Goal: Task Accomplishment & Management: Complete application form

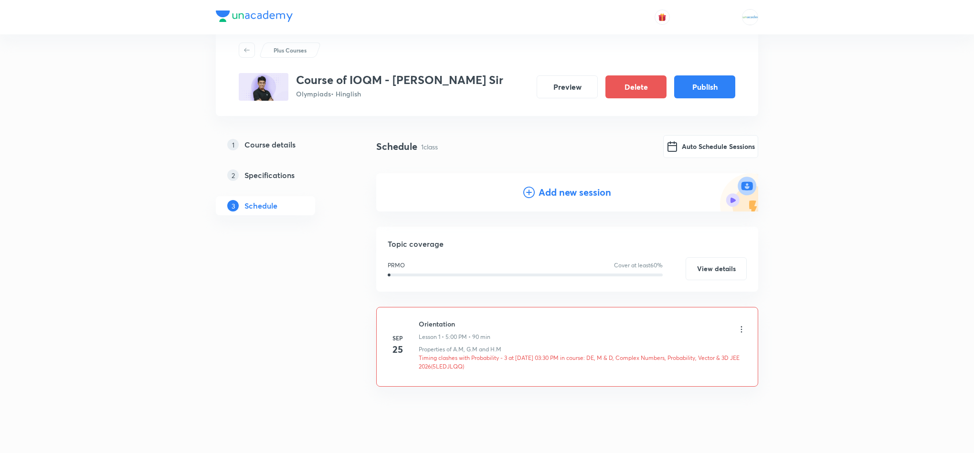
click at [743, 335] on div at bounding box center [742, 330] width 10 height 11
click at [743, 331] on icon at bounding box center [742, 330] width 10 height 10
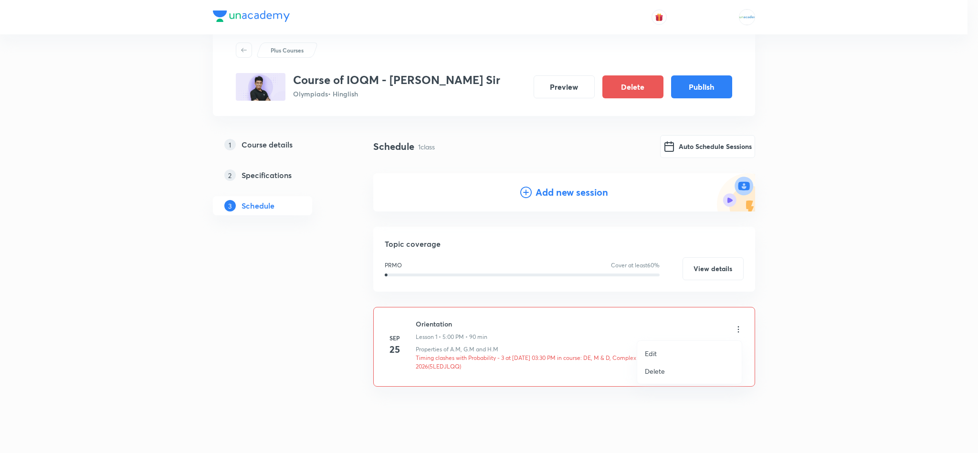
click at [675, 351] on li "Edit" at bounding box center [689, 354] width 105 height 18
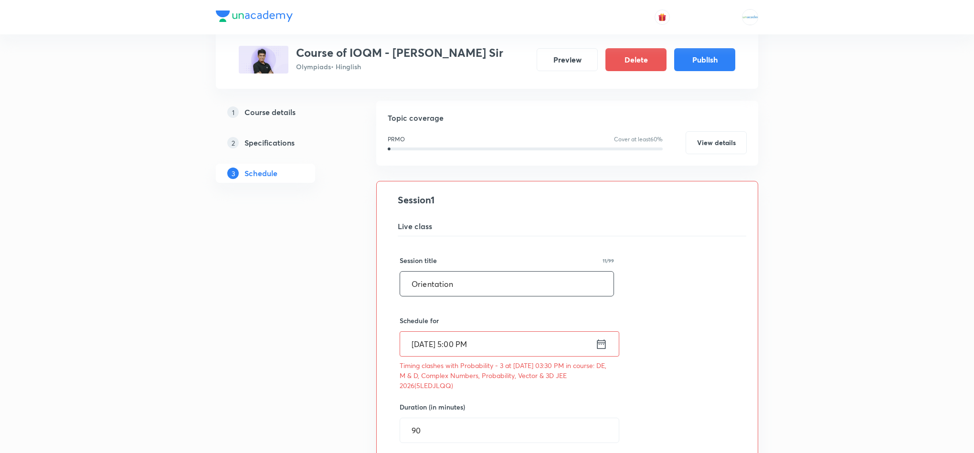
scroll to position [102, 0]
click at [599, 346] on icon at bounding box center [601, 341] width 9 height 10
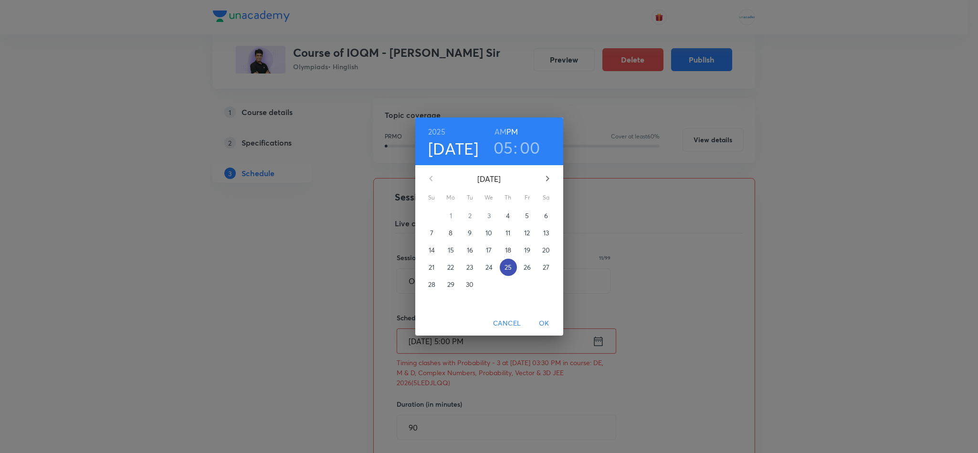
click at [510, 261] on button "25" at bounding box center [508, 267] width 17 height 17
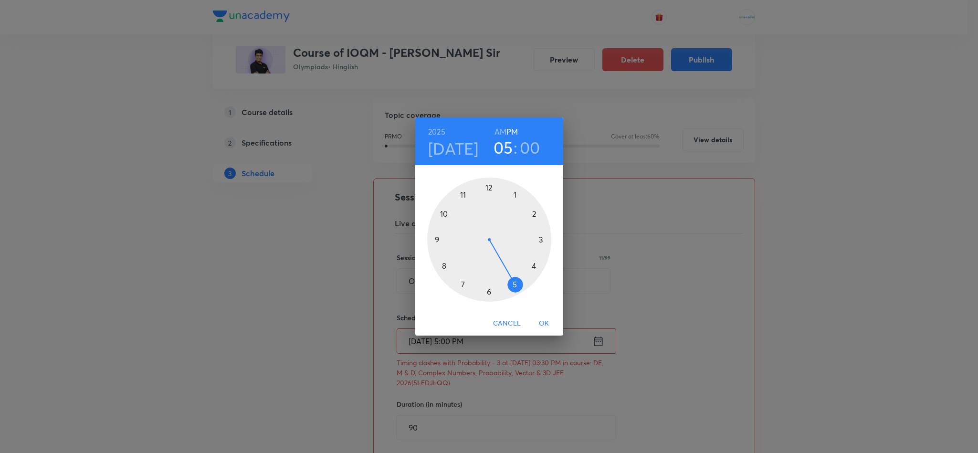
click at [442, 265] on div at bounding box center [489, 240] width 124 height 124
click at [487, 185] on div at bounding box center [489, 240] width 124 height 124
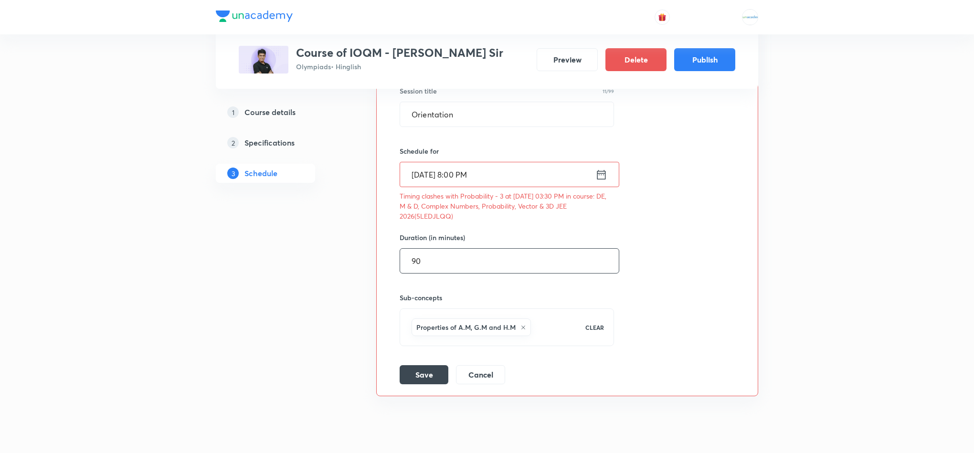
scroll to position [270, 0]
click at [418, 376] on button "Save" at bounding box center [424, 372] width 49 height 19
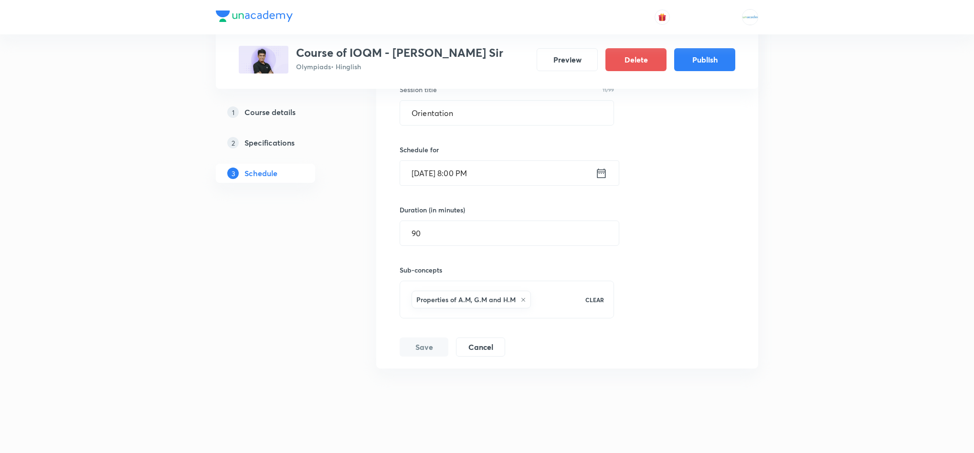
scroll to position [33, 0]
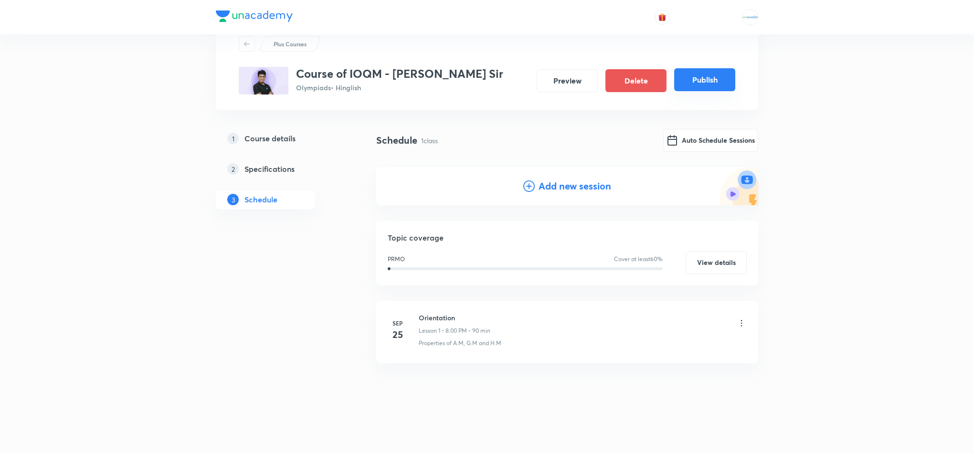
click at [693, 86] on button "Publish" at bounding box center [704, 79] width 61 height 23
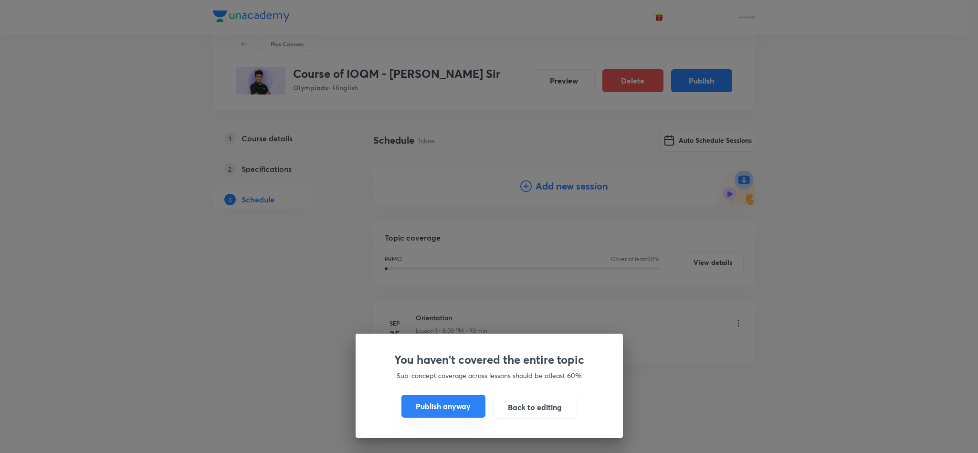
click at [430, 410] on button "Publish anyway" at bounding box center [444, 406] width 84 height 23
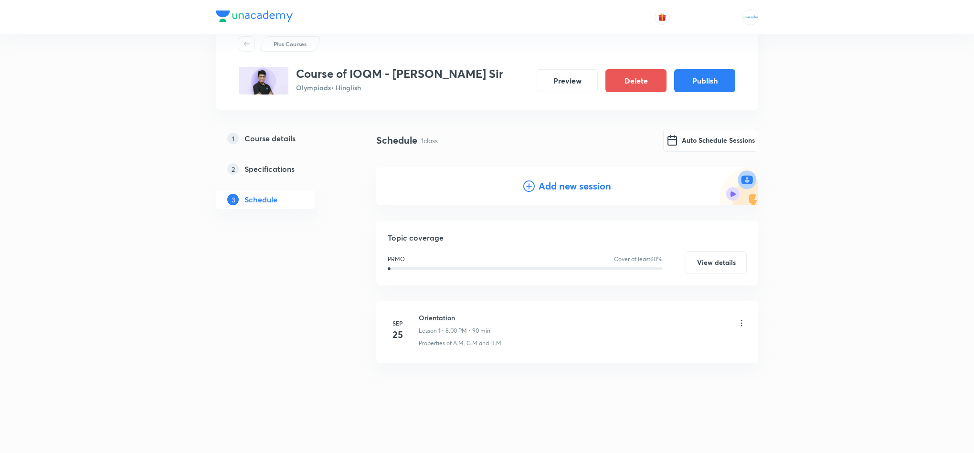
scroll to position [24, 0]
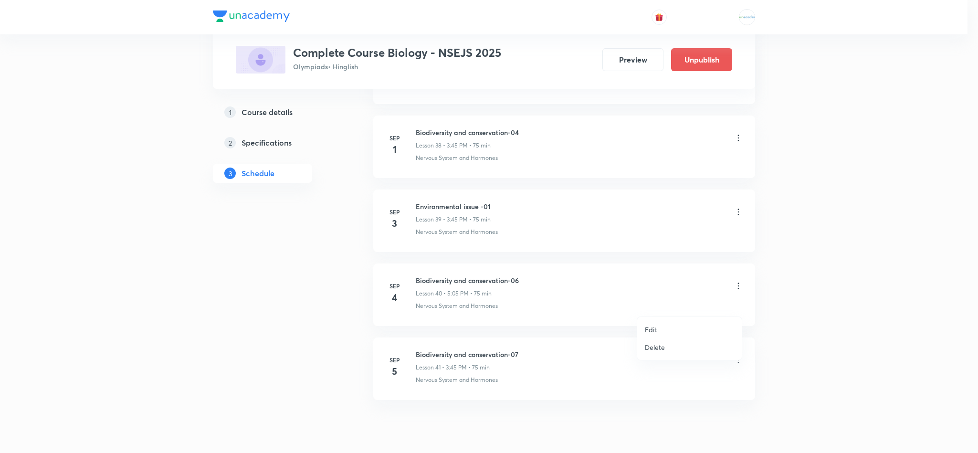
click at [672, 331] on li "Edit" at bounding box center [689, 330] width 105 height 18
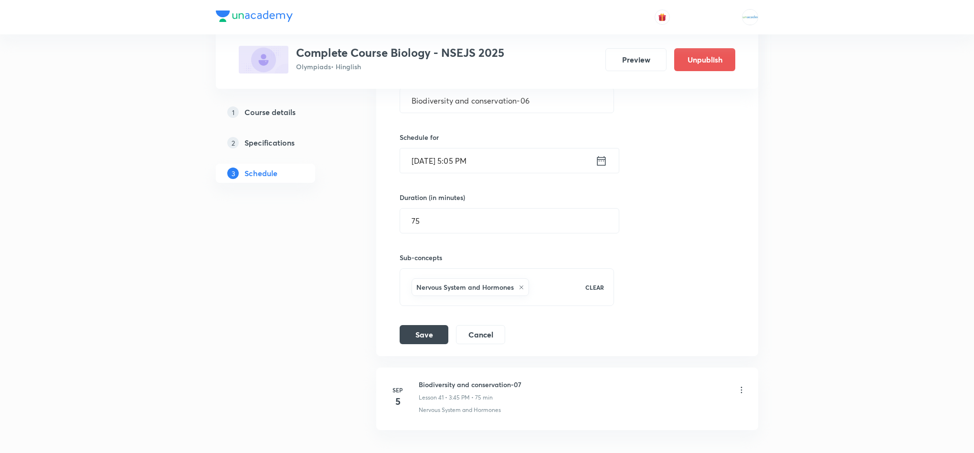
scroll to position [3159, 0]
click at [601, 172] on div "Sep 4, 2025, 5:05 PM ​" at bounding box center [510, 161] width 220 height 25
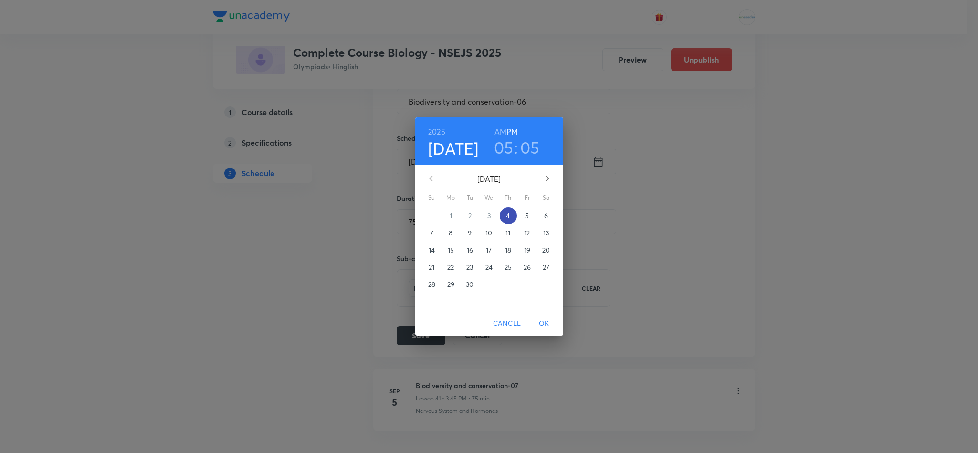
click at [506, 216] on p "4" at bounding box center [508, 216] width 4 height 10
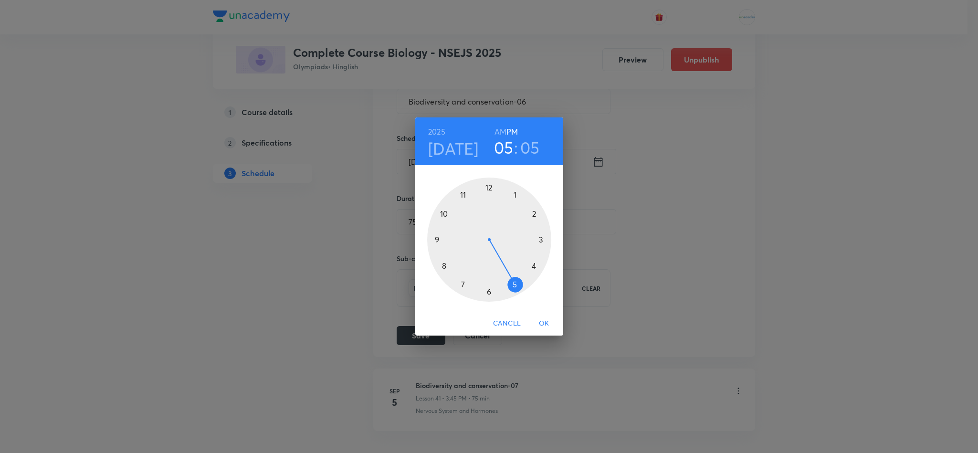
click at [513, 285] on div at bounding box center [489, 240] width 124 height 124
click at [490, 288] on div at bounding box center [489, 240] width 124 height 124
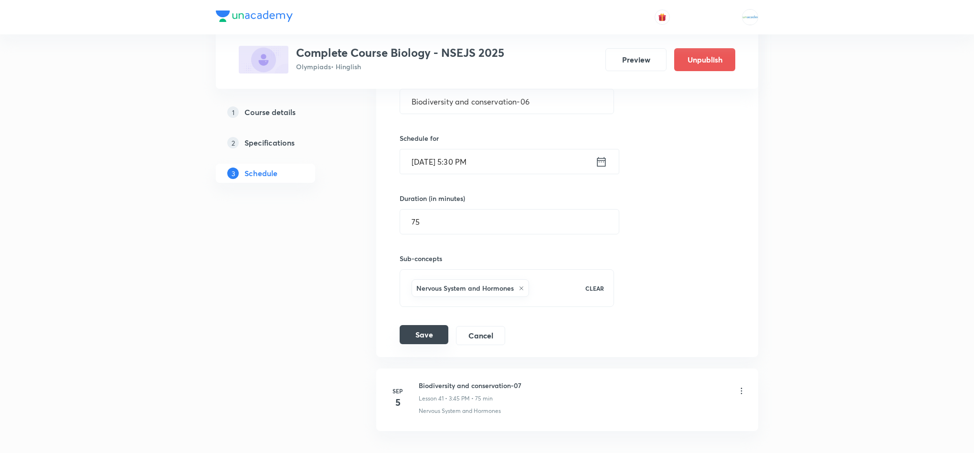
click at [417, 344] on button "Save" at bounding box center [424, 334] width 49 height 19
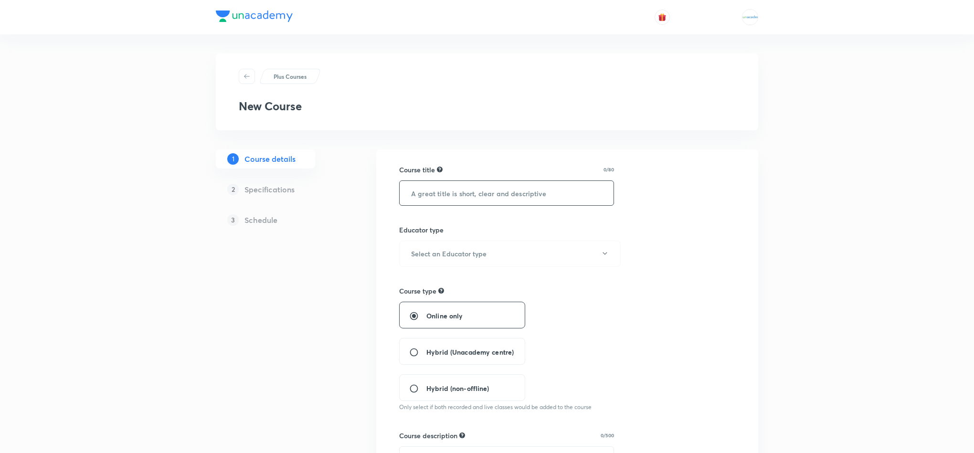
click at [404, 194] on input "text" at bounding box center [507, 193] width 214 height 24
paste input "Course of IOQM - Ajay Singh Sir"
type input "Course of IOQM - Ajay Singh Sir"
click at [466, 248] on button "Select an Educator type" at bounding box center [510, 254] width 222 height 26
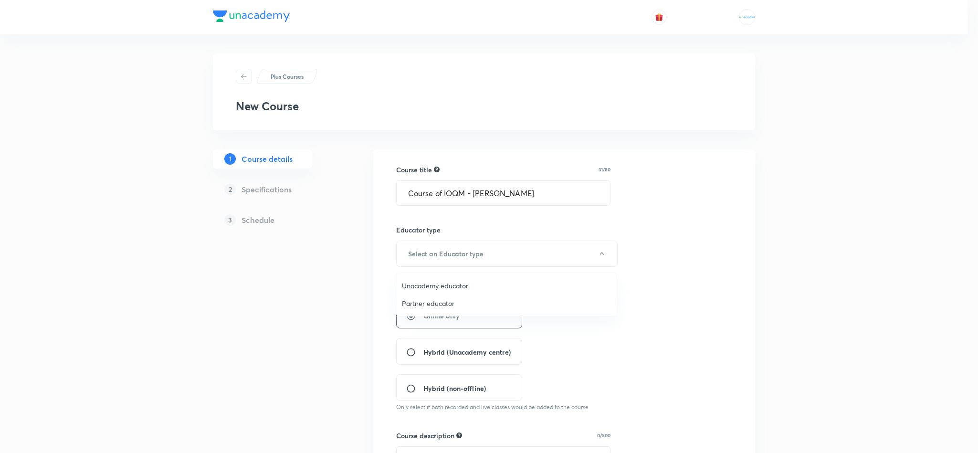
click at [450, 283] on span "Unacademy educator" at bounding box center [506, 286] width 209 height 10
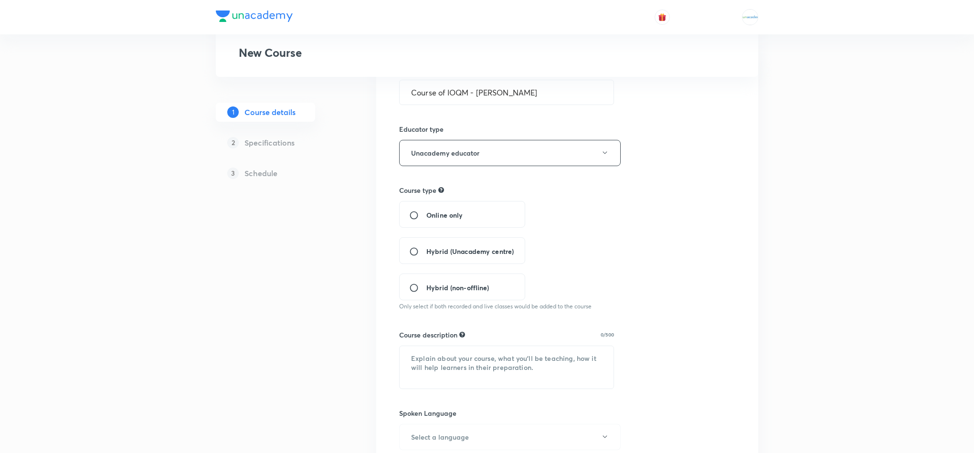
scroll to position [124, 0]
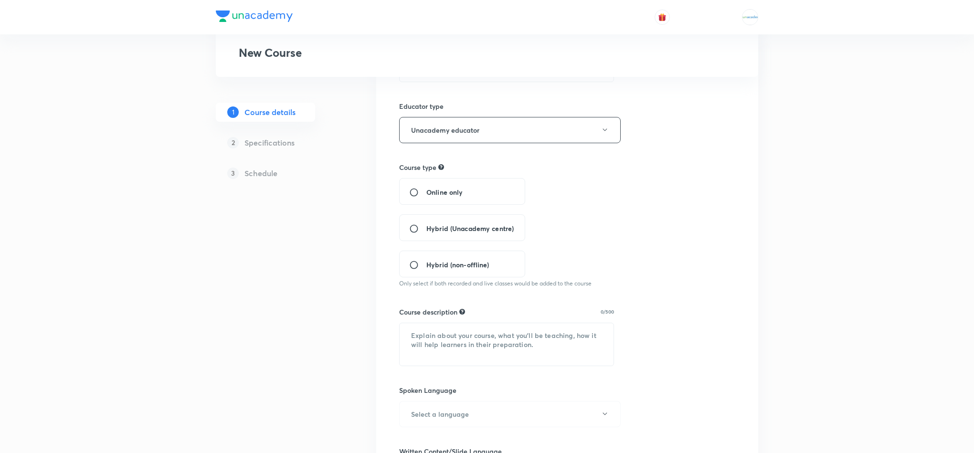
click at [424, 192] on input "Online only" at bounding box center [417, 193] width 17 height 10
radio input "true"
click at [427, 334] on textarea at bounding box center [507, 344] width 214 height 42
paste textarea "In this Course, Ajay Singh Sir will cover the topics of IOQM. The course will i…"
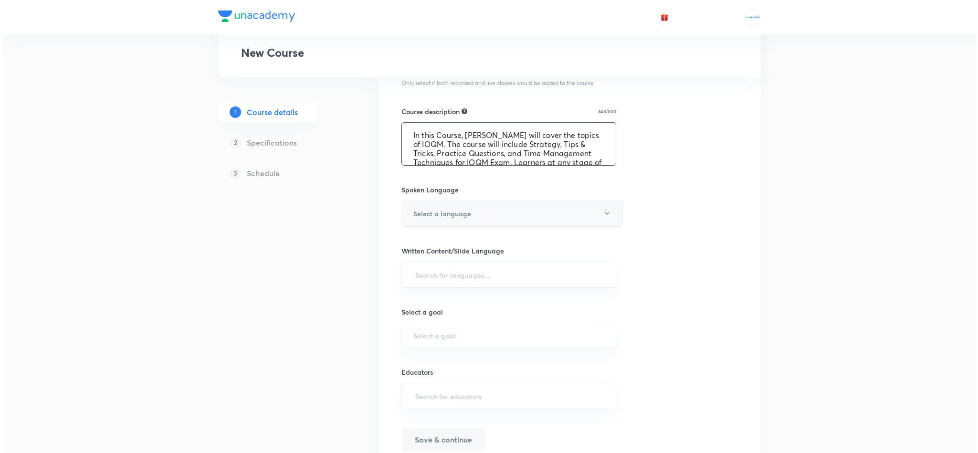
scroll to position [326, 0]
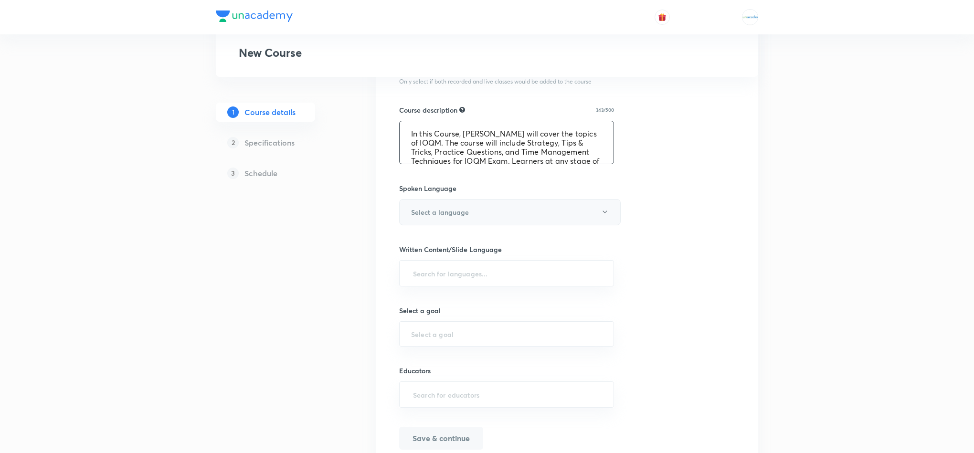
type textarea "In this Course, Ajay Singh Sir will cover the topics of IOQM. The course will i…"
click at [496, 209] on button "Select a language" at bounding box center [510, 212] width 222 height 26
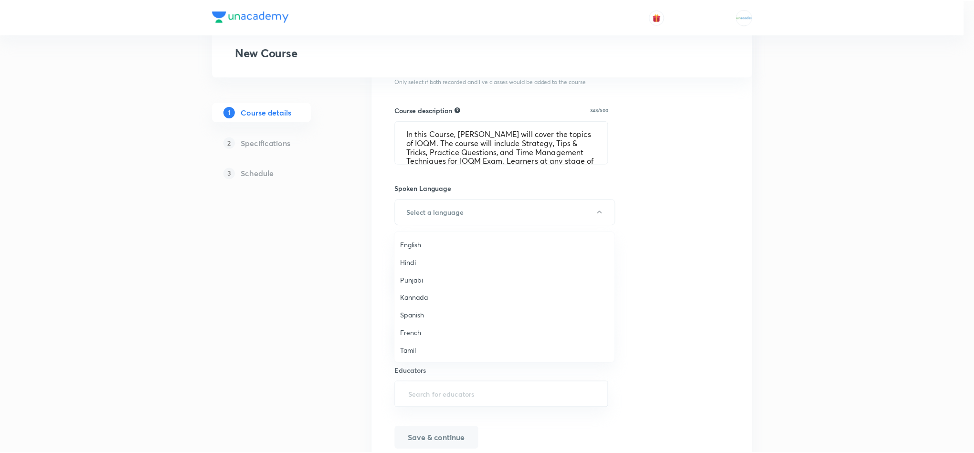
scroll to position [284, 0]
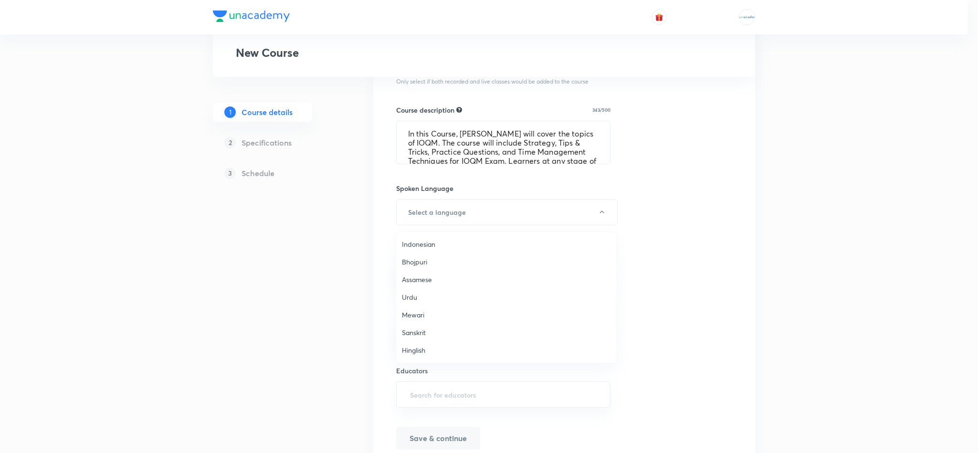
click at [424, 348] on span "Hinglish" at bounding box center [506, 350] width 209 height 10
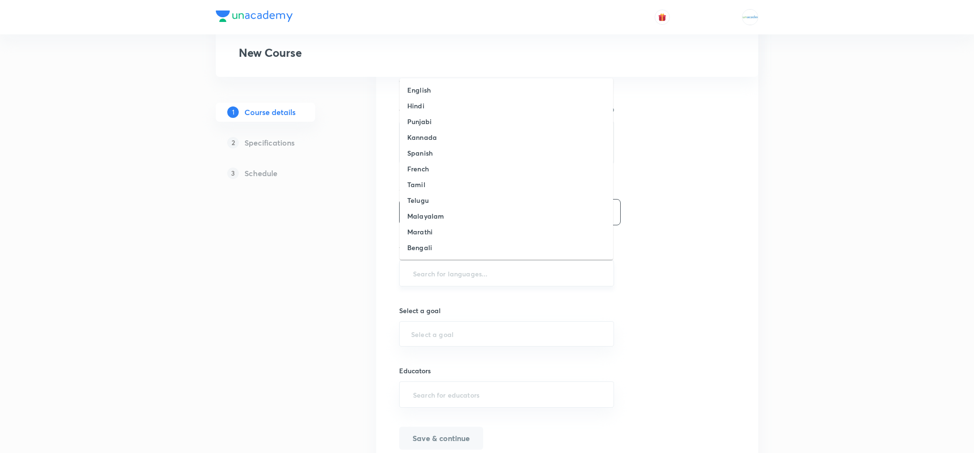
click at [448, 282] on input "text" at bounding box center [506, 274] width 191 height 18
click at [443, 239] on li "Sanskrit" at bounding box center [506, 233] width 213 height 16
click at [461, 278] on input "text" at bounding box center [506, 274] width 191 height 18
click at [434, 248] on li "Hinglish" at bounding box center [506, 249] width 213 height 16
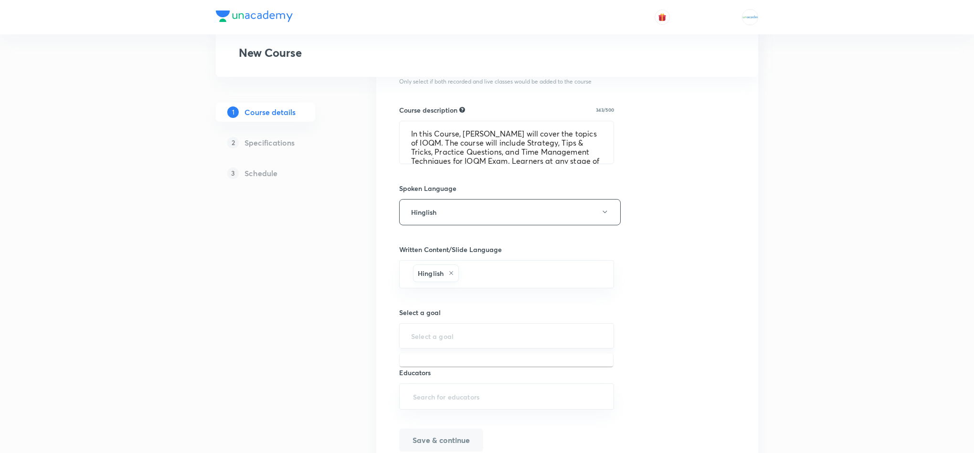
click at [457, 336] on input "text" at bounding box center [506, 335] width 191 height 9
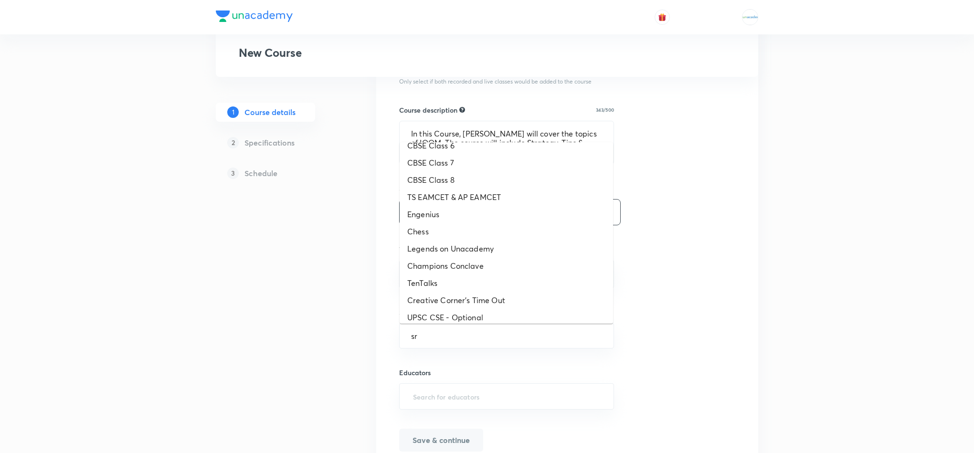
scroll to position [0, 0]
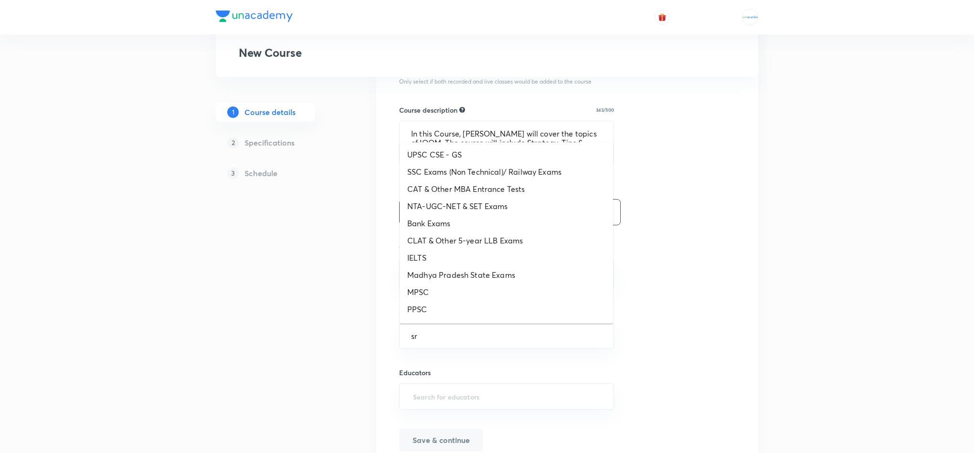
type input "s"
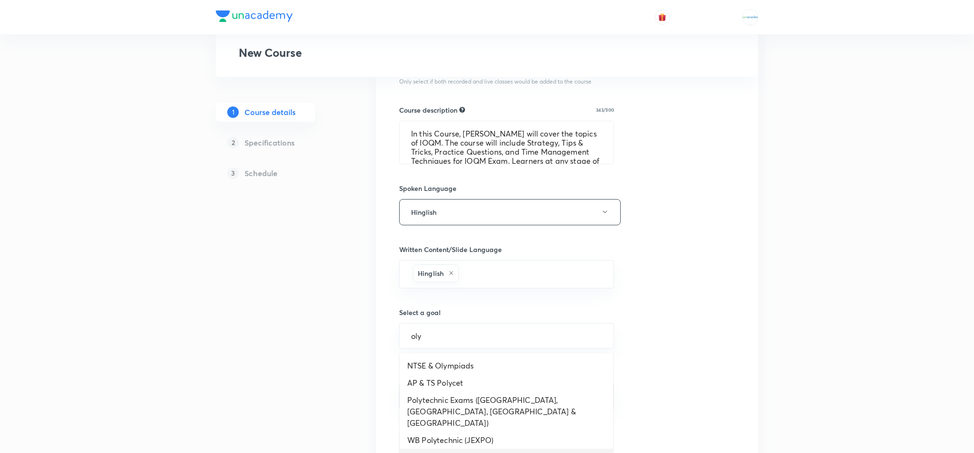
click at [444, 449] on li "Olympiads" at bounding box center [506, 457] width 213 height 17
type input "Olympiads"
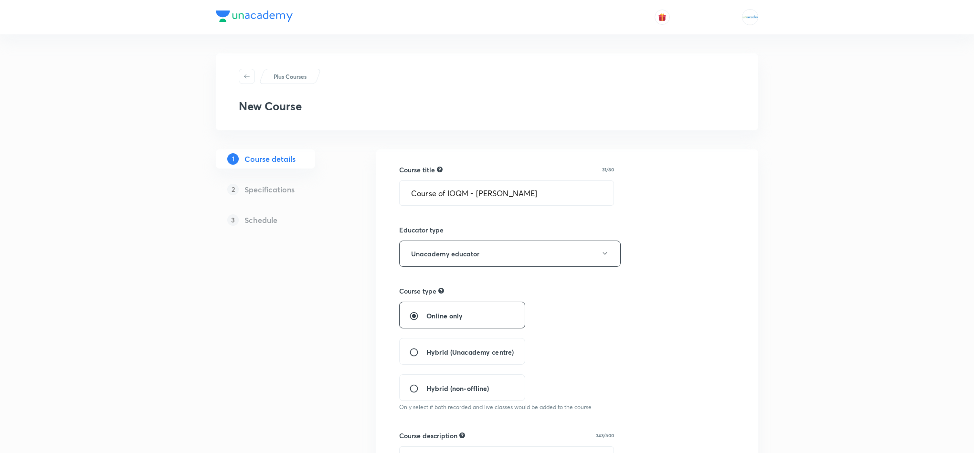
scroll to position [373, 0]
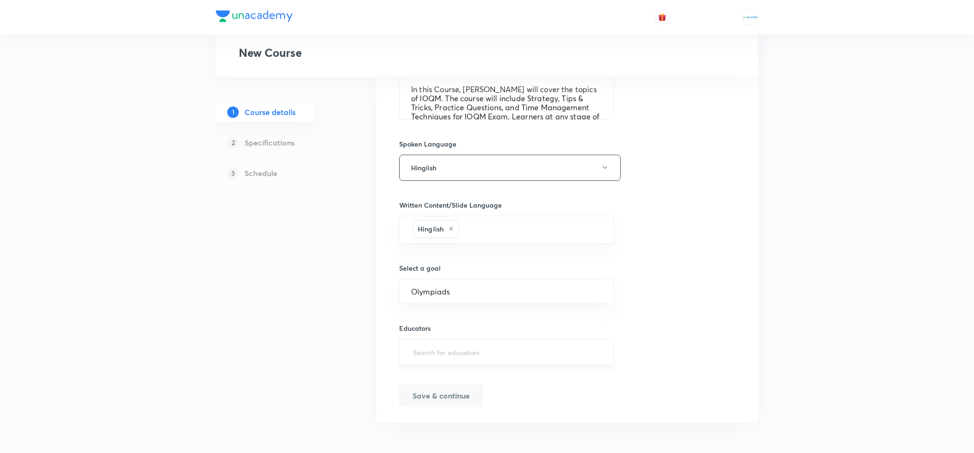
click at [466, 361] on input "text" at bounding box center [506, 352] width 191 height 18
paste input "@ajaysingh-4687"
type input "@ajaysingh-4687"
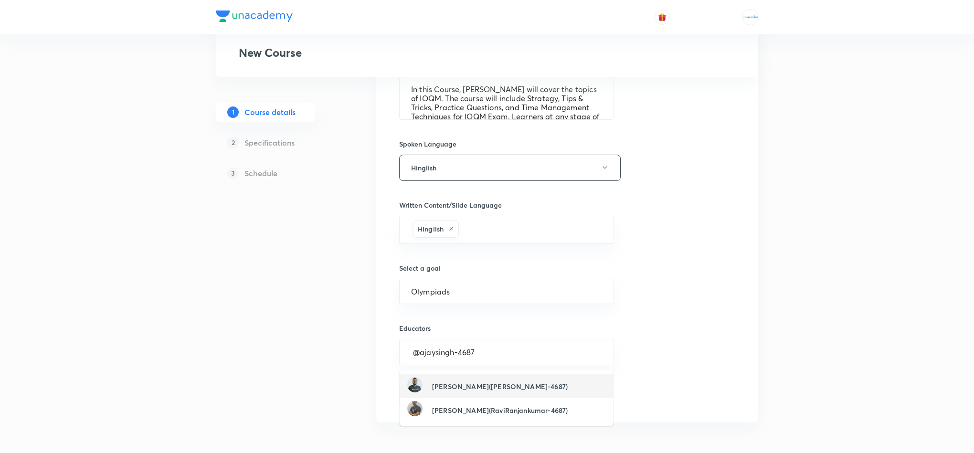
click at [445, 389] on div "Ajay Singh(AjaySingh-4687)" at bounding box center [487, 386] width 160 height 18
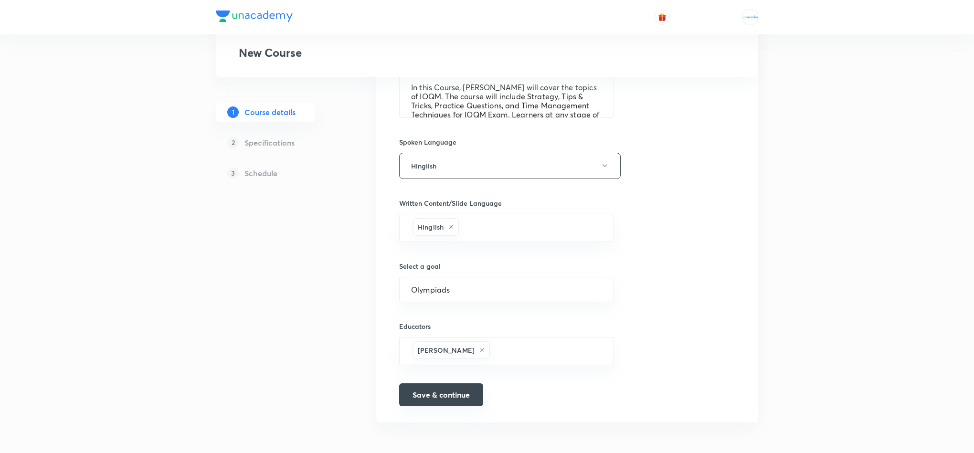
click at [460, 397] on button "Save & continue" at bounding box center [441, 394] width 84 height 23
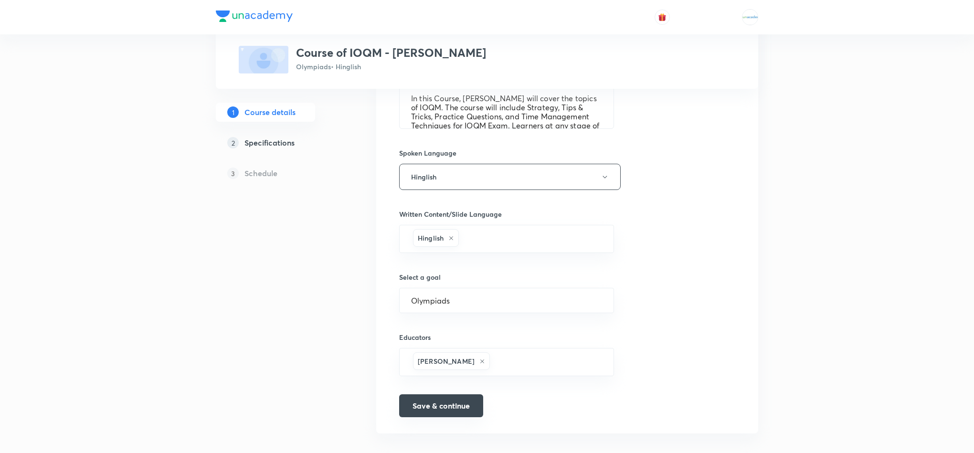
scroll to position [385, 0]
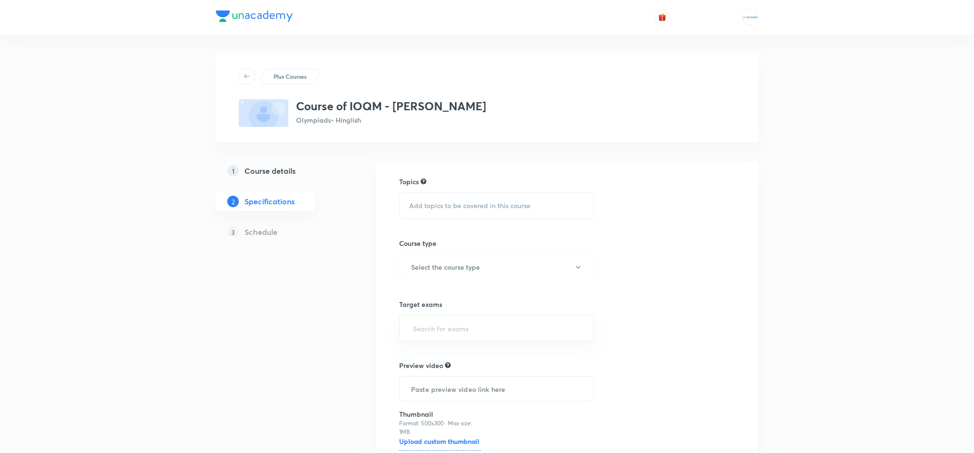
click at [499, 198] on div "Add topics to be covered in this course" at bounding box center [496, 205] width 195 height 27
click at [428, 280] on p "PRMO" at bounding box center [431, 280] width 20 height 10
checkbox input "true"
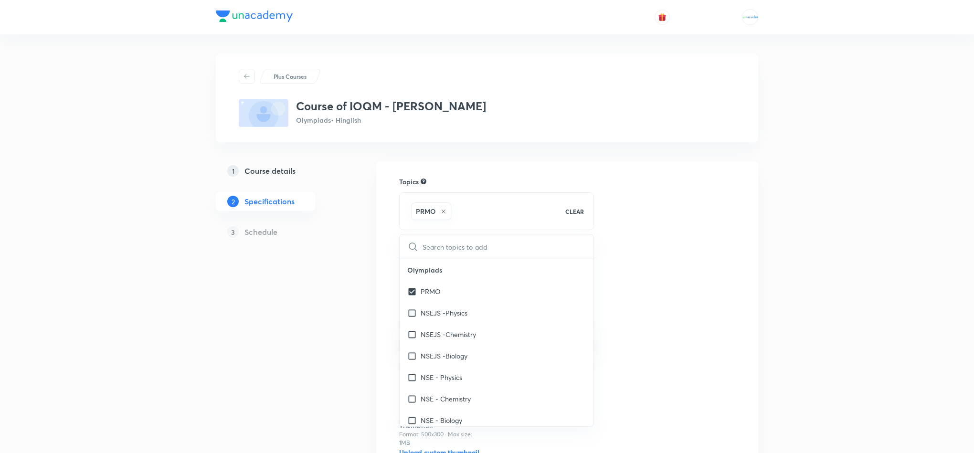
click at [365, 274] on div "Plus Courses Course of IOQM - Ajay Singh Sir Olympiads • Hinglish 1 Course deta…" at bounding box center [487, 292] width 542 height 479
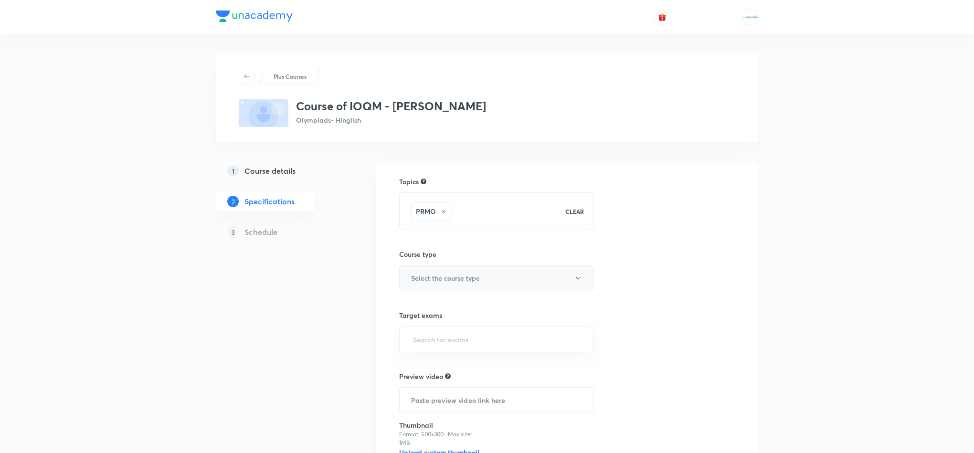
click at [440, 285] on button "Select the course type" at bounding box center [496, 278] width 195 height 26
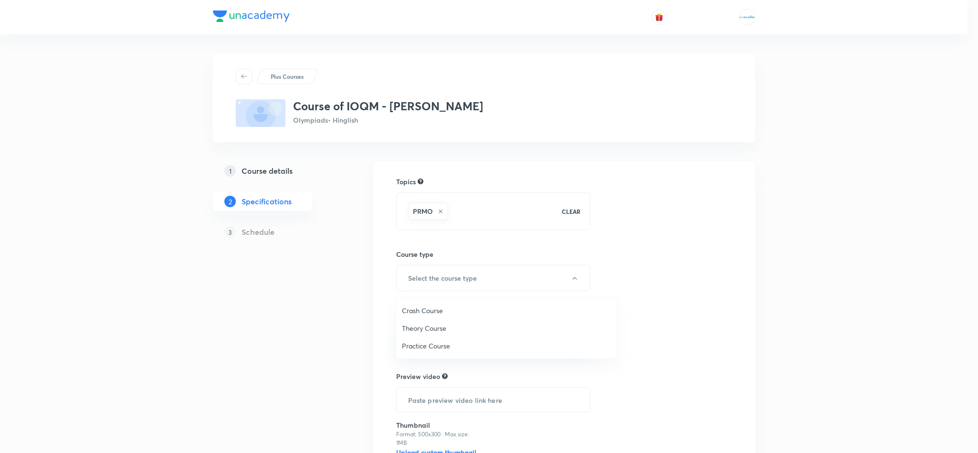
click at [438, 328] on span "Theory Course" at bounding box center [506, 328] width 209 height 10
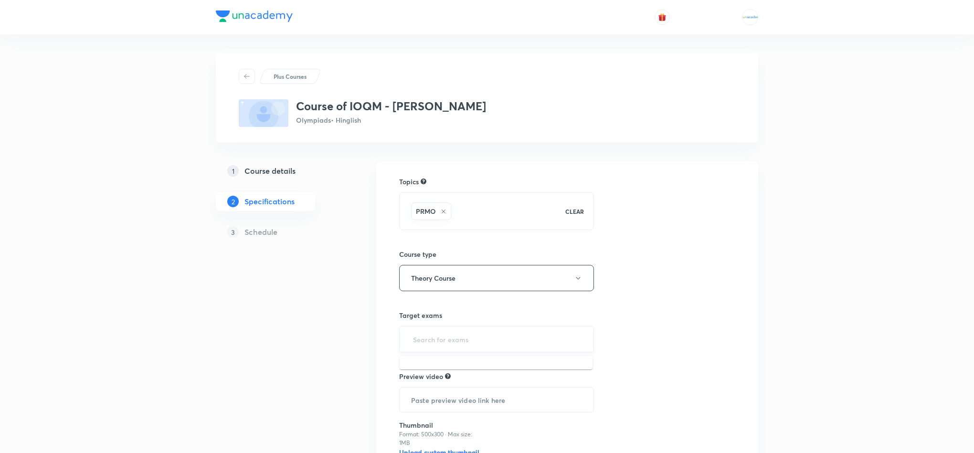
click at [470, 348] on input "text" at bounding box center [496, 339] width 171 height 18
type input "io"
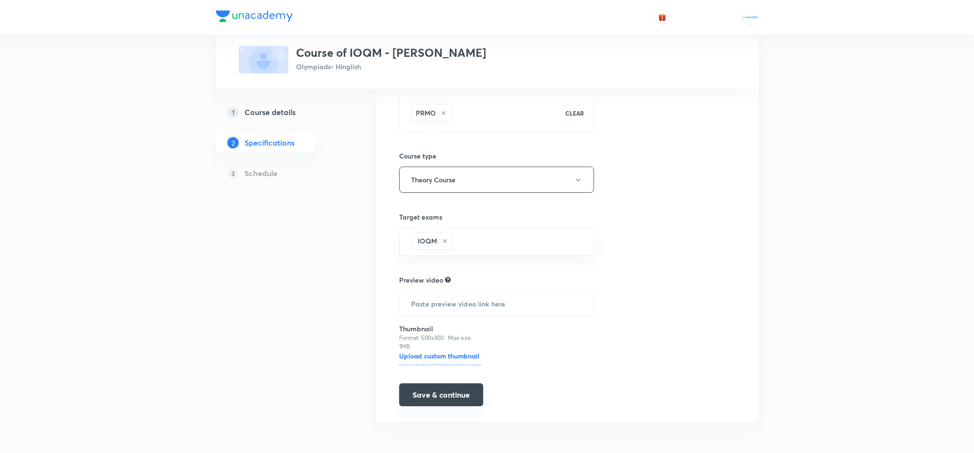
click at [437, 394] on button "Save & continue" at bounding box center [441, 394] width 84 height 23
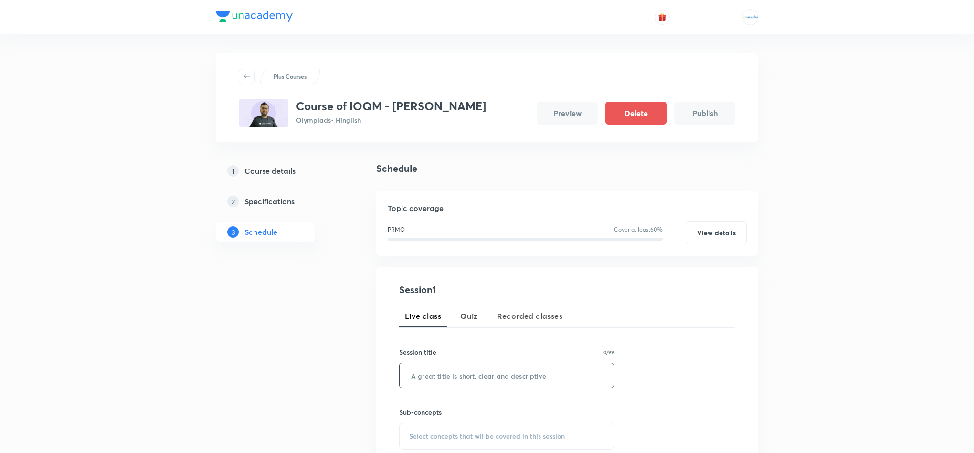
click at [457, 387] on input "text" at bounding box center [507, 375] width 214 height 24
paste input "Basic Number Thoery"
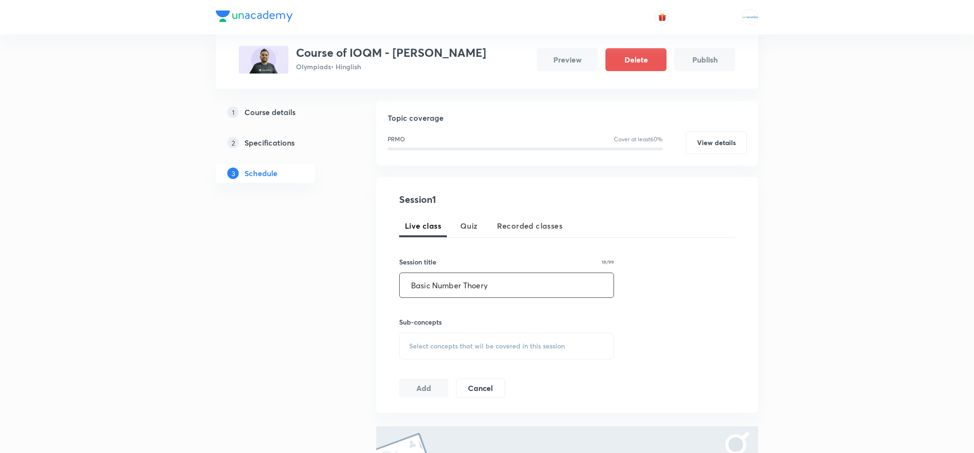
scroll to position [94, 0]
type input "Basic Number Thoery"
click at [520, 347] on span "Select concepts that wil be covered in this session" at bounding box center [487, 343] width 156 height 8
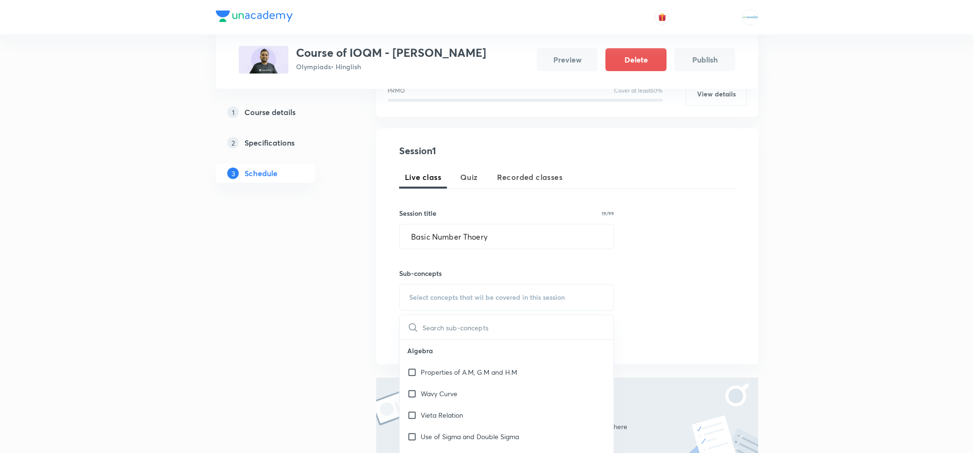
scroll to position [139, 0]
click at [427, 377] on p "Properties of A.M, G.M and H.M" at bounding box center [469, 372] width 96 height 10
checkbox input "true"
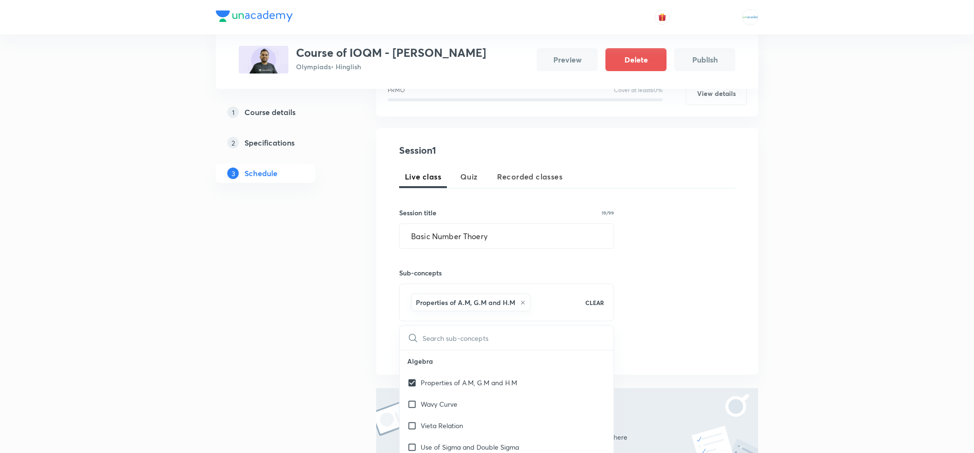
click at [347, 338] on div "Plus Courses Course of IOQM - Ajay Singh Sir Olympiads • Hinglish Preview Delet…" at bounding box center [487, 231] width 542 height 635
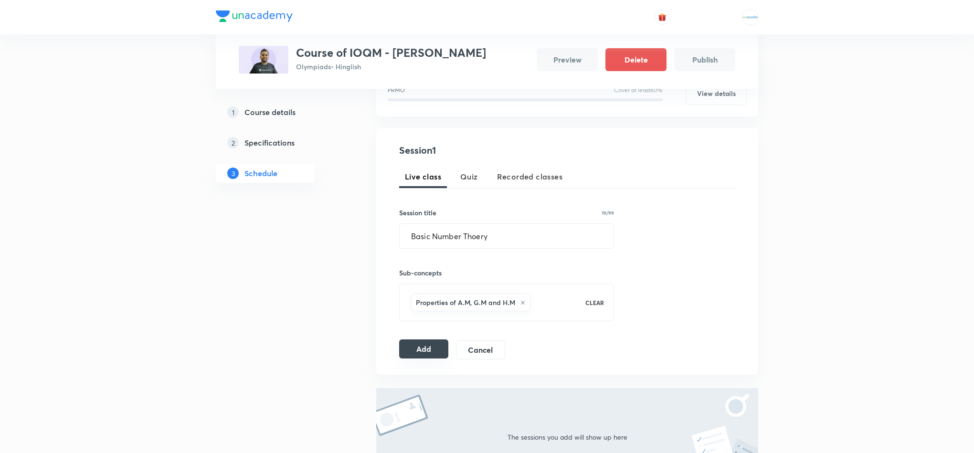
click at [413, 349] on button "Add" at bounding box center [423, 348] width 49 height 19
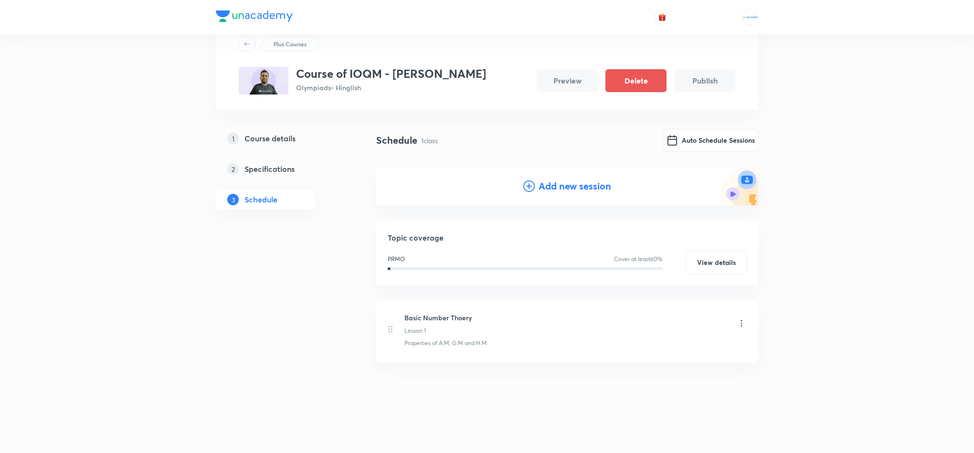
scroll to position [33, 0]
click at [690, 137] on button "Auto Schedule Sessions" at bounding box center [710, 139] width 95 height 23
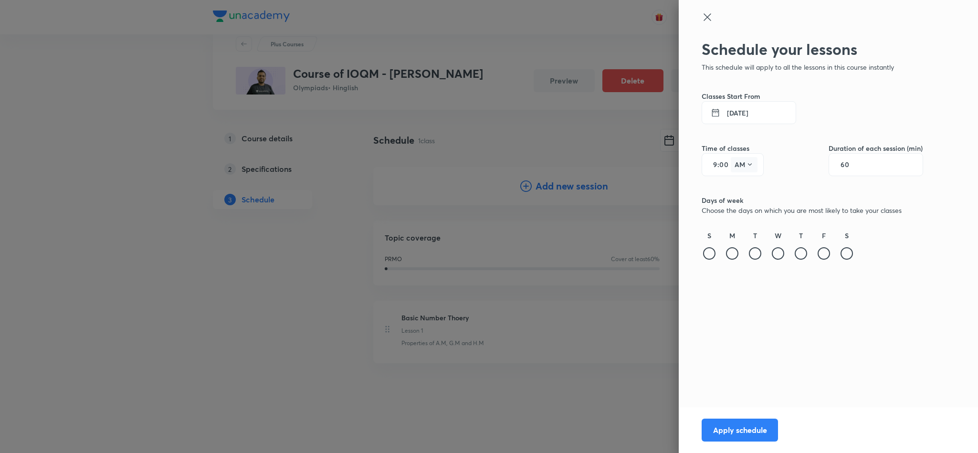
click at [736, 161] on button "AM" at bounding box center [744, 164] width 27 height 15
click at [781, 158] on div at bounding box center [489, 226] width 978 height 453
drag, startPoint x: 740, startPoint y: 165, endPoint x: 741, endPoint y: 182, distance: 16.7
click at [741, 182] on div "Schedule your lessons This schedule will apply to all the lessons in this cours…" at bounding box center [813, 174] width 222 height 269
click at [741, 164] on button "AM" at bounding box center [744, 164] width 27 height 15
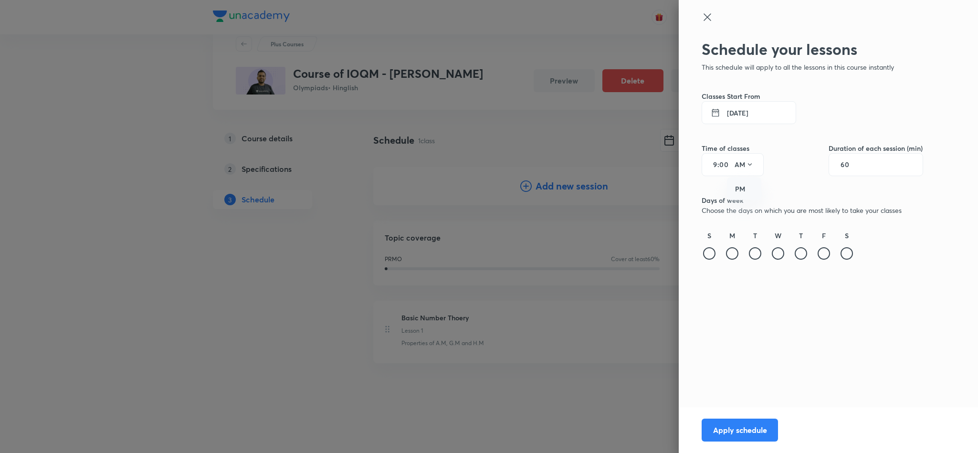
click at [741, 186] on div "PM" at bounding box center [745, 189] width 34 height 23
click at [708, 162] on input "9" at bounding box center [711, 165] width 11 height 8
type input "5"
click at [848, 162] on input "60" at bounding box center [850, 165] width 18 height 8
type input "90"
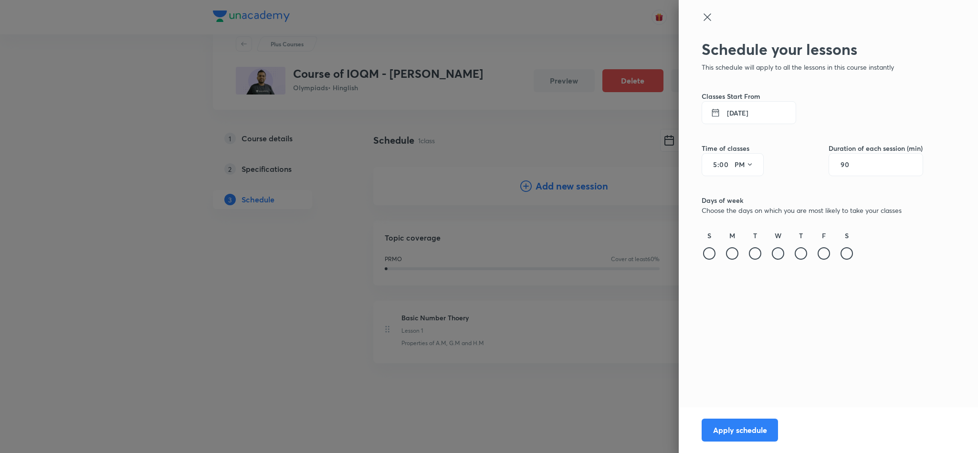
click at [778, 253] on div at bounding box center [778, 253] width 12 height 12
click at [745, 430] on button "Apply schedule" at bounding box center [740, 429] width 76 height 23
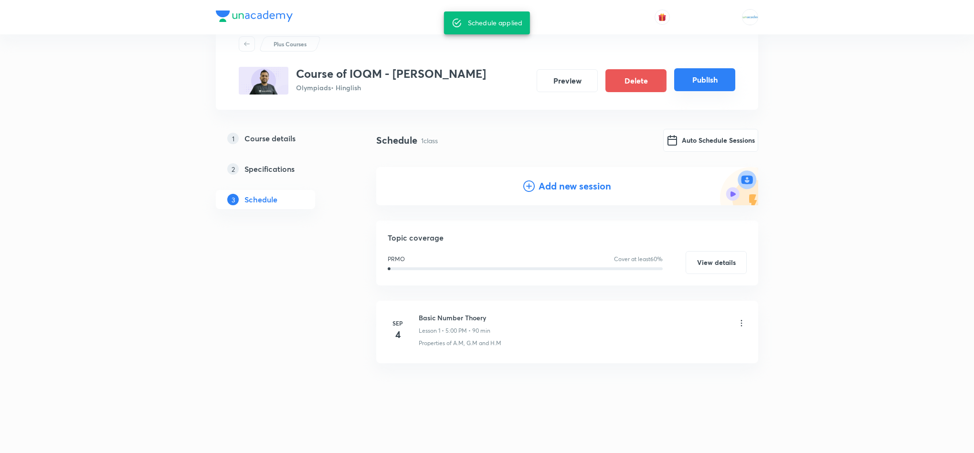
click at [710, 75] on button "Publish" at bounding box center [704, 79] width 61 height 23
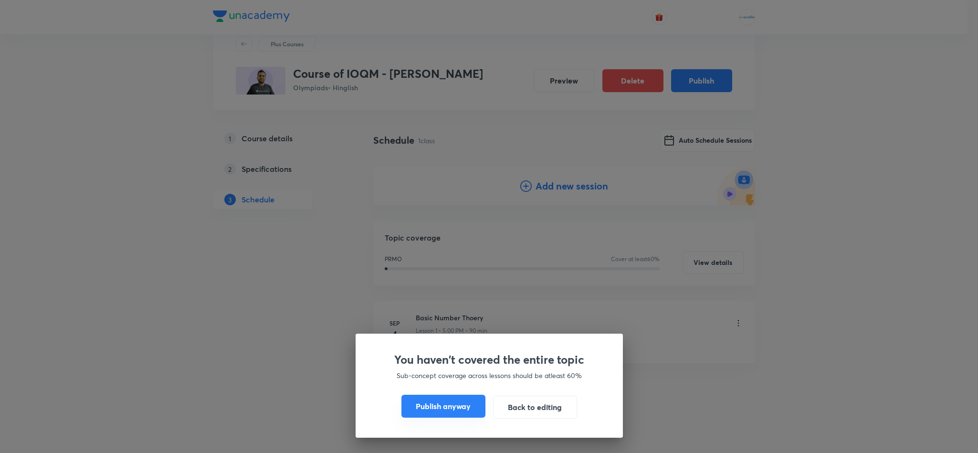
click at [452, 407] on button "Publish anyway" at bounding box center [444, 406] width 84 height 23
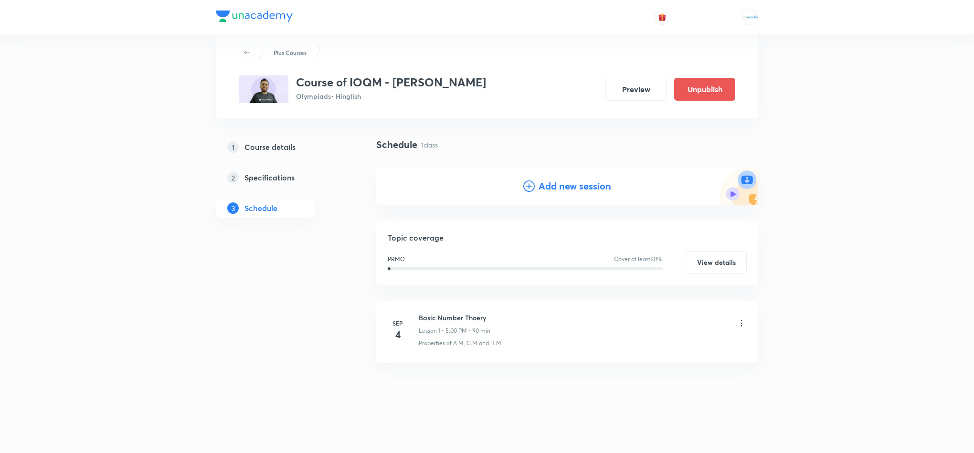
scroll to position [0, 0]
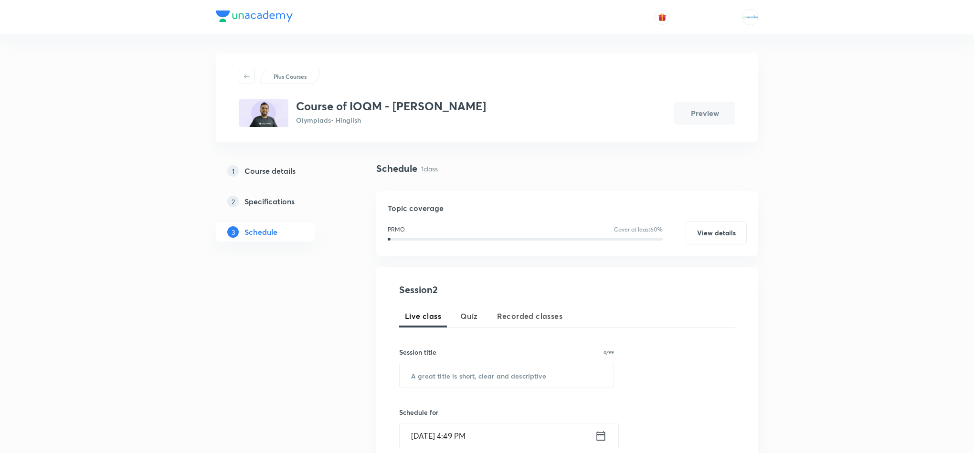
click at [258, 169] on h5 "Course details" at bounding box center [269, 170] width 51 height 11
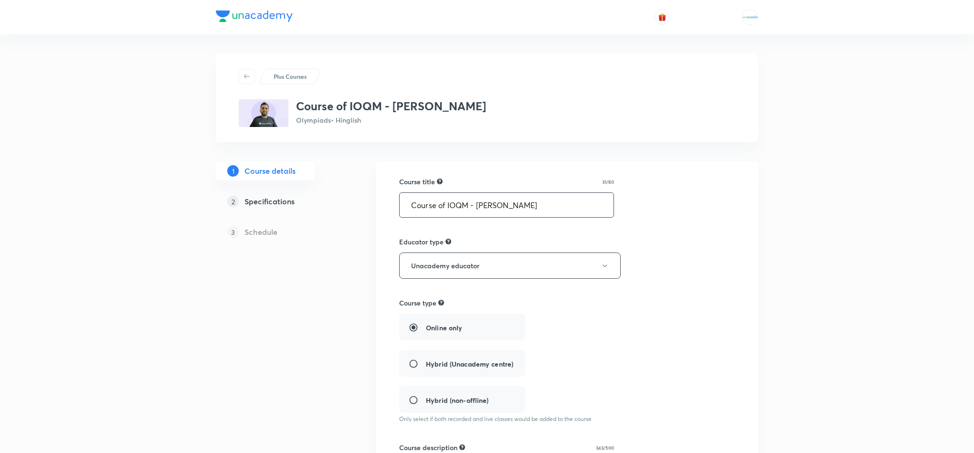
drag, startPoint x: 543, startPoint y: 208, endPoint x: 229, endPoint y: 169, distance: 316.5
click at [229, 169] on div "Plus Courses Course of IOQM - Ajay Singh Sir Olympiads • Hinglish 1 Course deta…" at bounding box center [487, 436] width 542 height 766
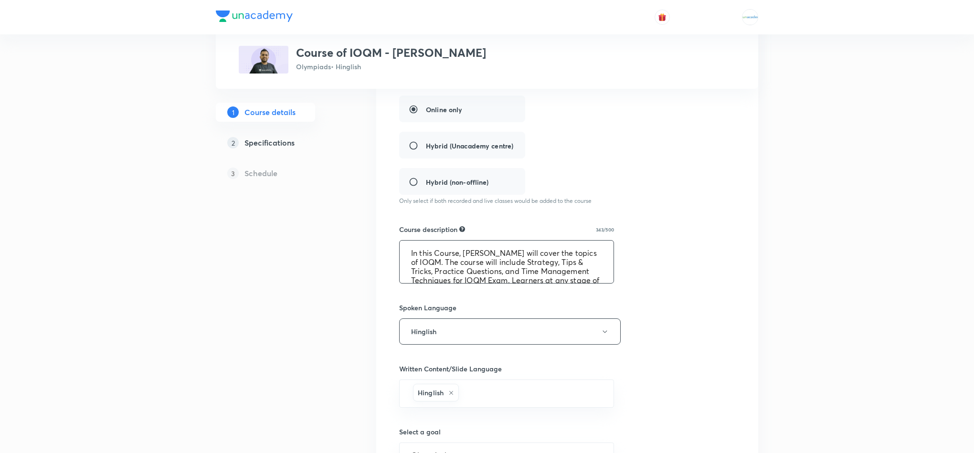
scroll to position [36, 0]
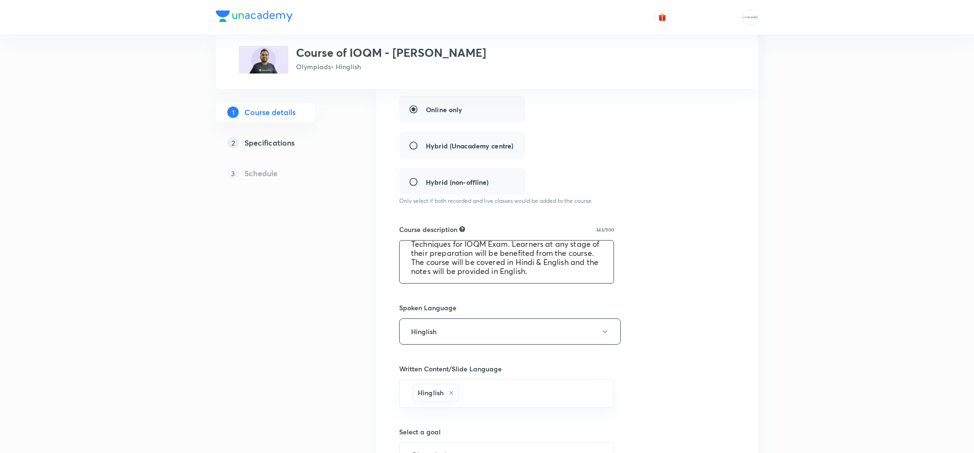
drag, startPoint x: 404, startPoint y: 254, endPoint x: 626, endPoint y: 313, distance: 230.1
click at [626, 313] on div "Course title 31/80 Course of IOQM - Ajay Singh Sir ​ Educator type Unacademy ed…" at bounding box center [567, 265] width 336 height 614
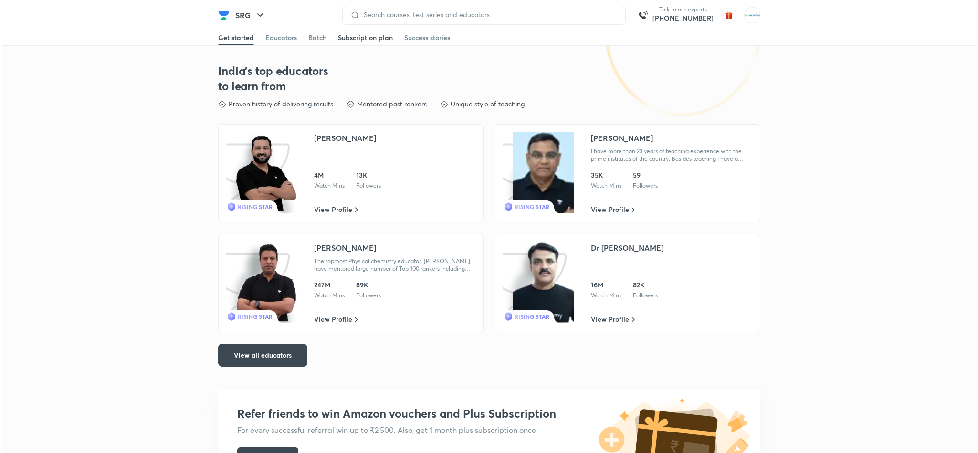
scroll to position [194, 0]
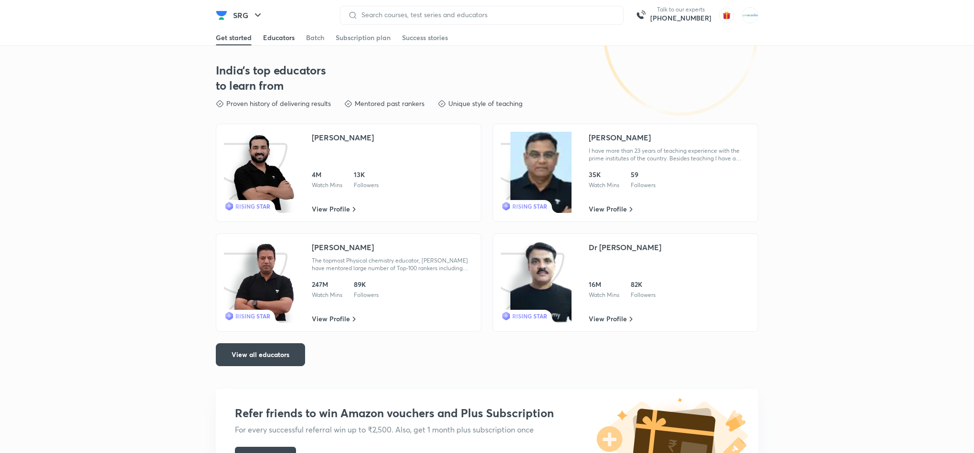
click at [286, 42] on div "Educators" at bounding box center [279, 38] width 32 height 10
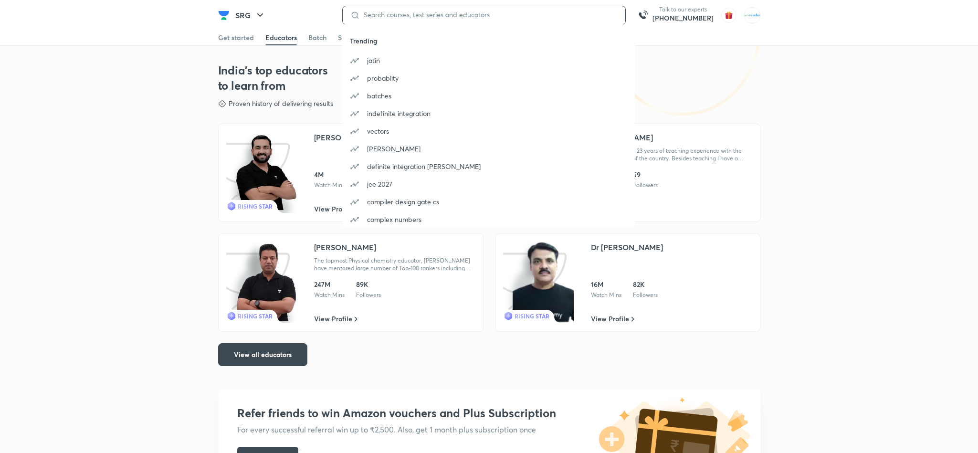
click at [413, 15] on input at bounding box center [489, 15] width 258 height 8
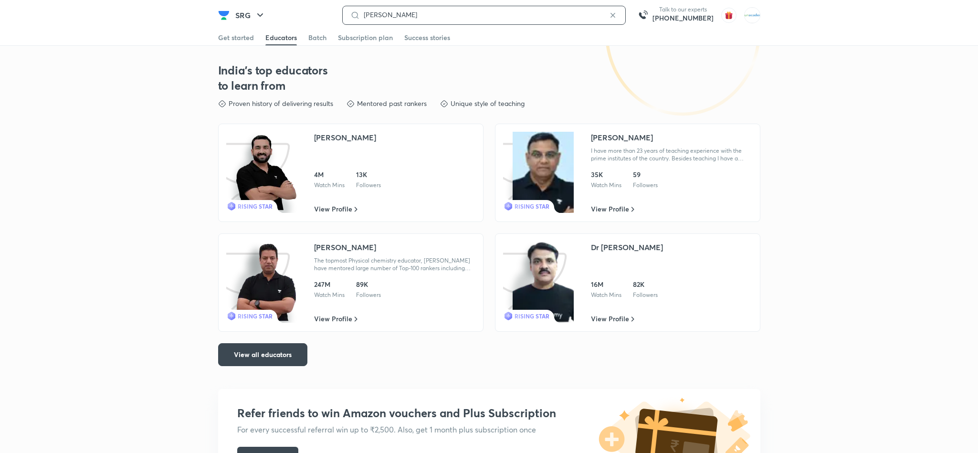
type input "[PERSON_NAME]"
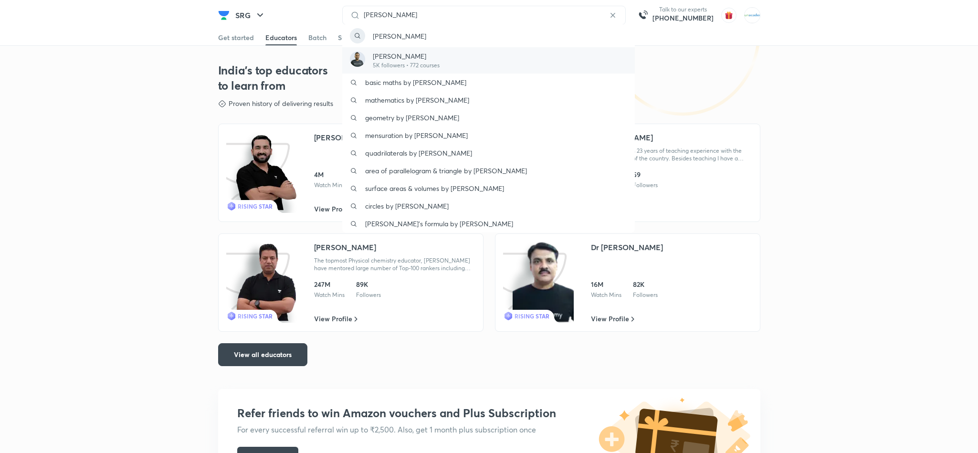
click at [400, 55] on p "[PERSON_NAME]" at bounding box center [406, 56] width 67 height 10
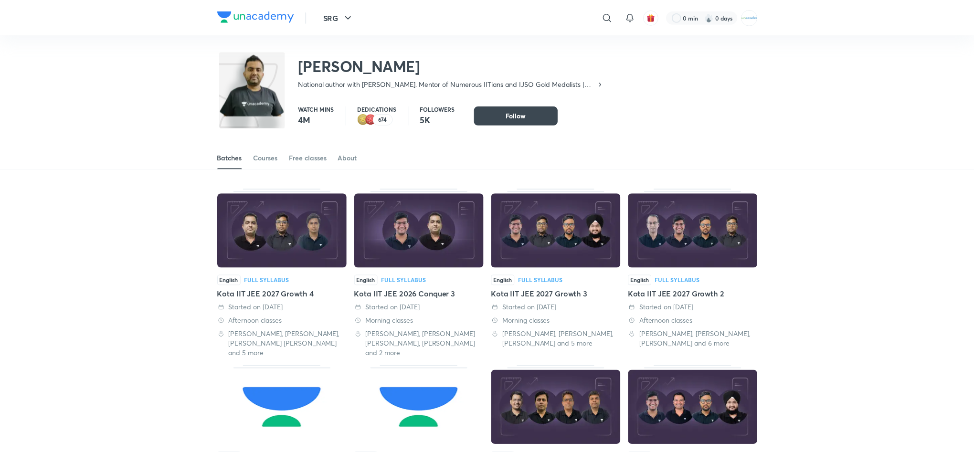
scroll to position [42, 0]
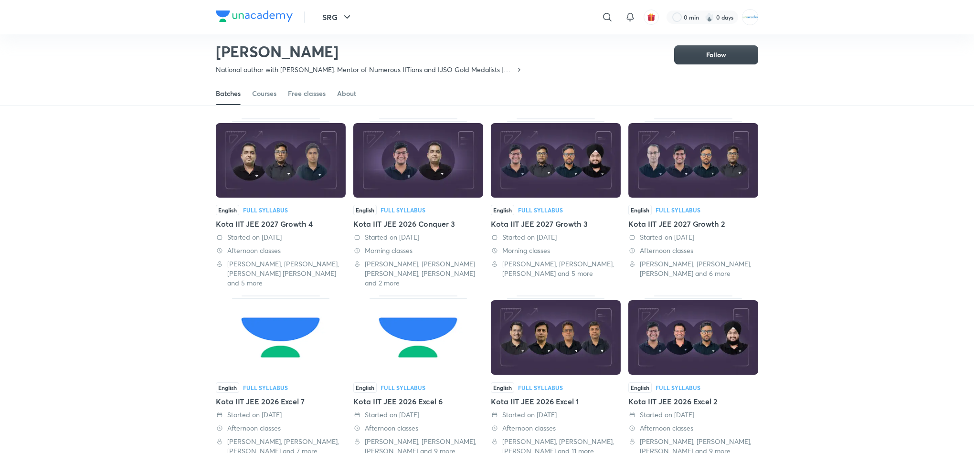
click at [400, 56] on div "[PERSON_NAME] National author with [PERSON_NAME]. Mentor of Numerous IITians an…" at bounding box center [369, 54] width 307 height 39
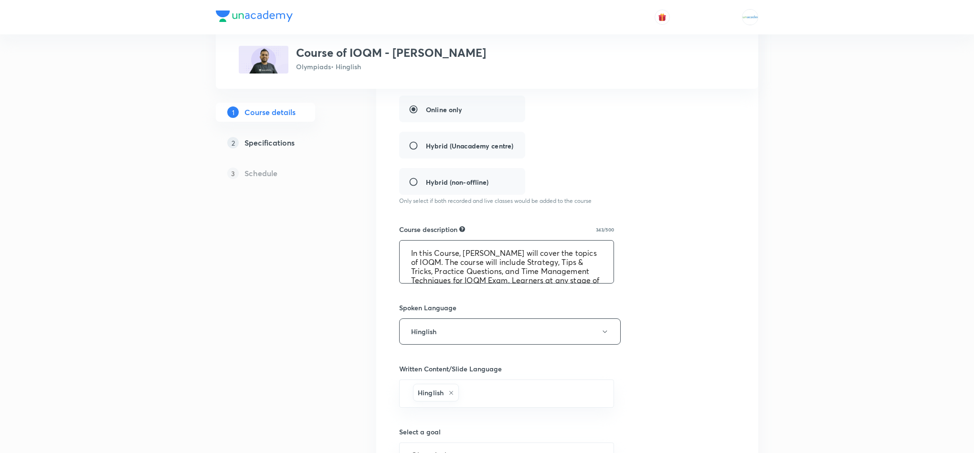
scroll to position [36, 0]
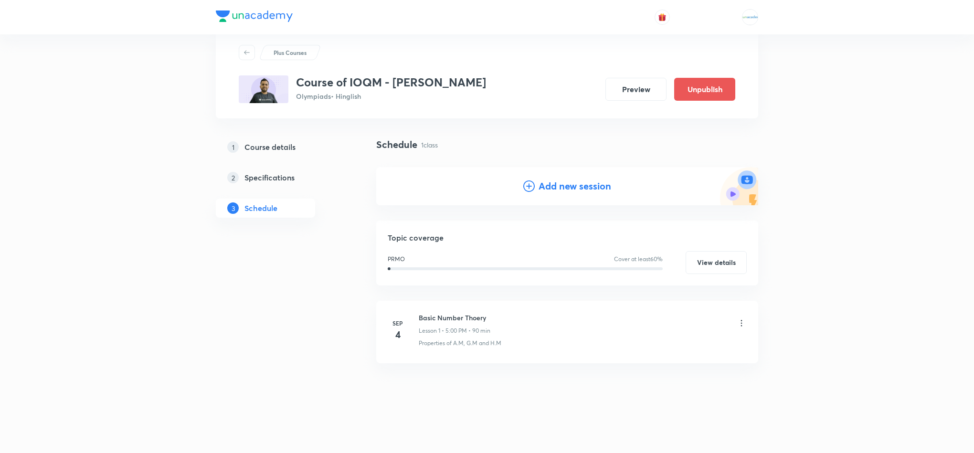
click at [734, 322] on div "Basic Number Thoery Lesson 1 • 5:00 PM • 90 min" at bounding box center [583, 324] width 328 height 22
click at [739, 324] on icon at bounding box center [742, 323] width 10 height 10
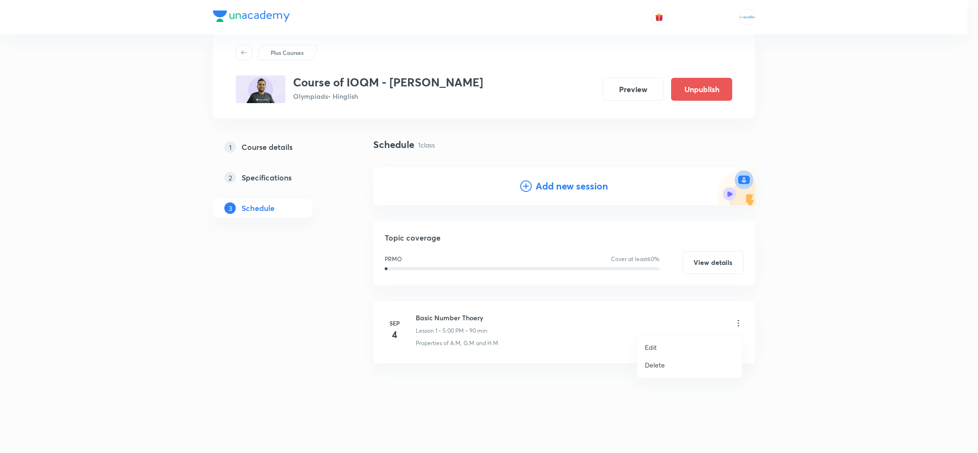
click at [660, 339] on li "Edit" at bounding box center [689, 348] width 105 height 18
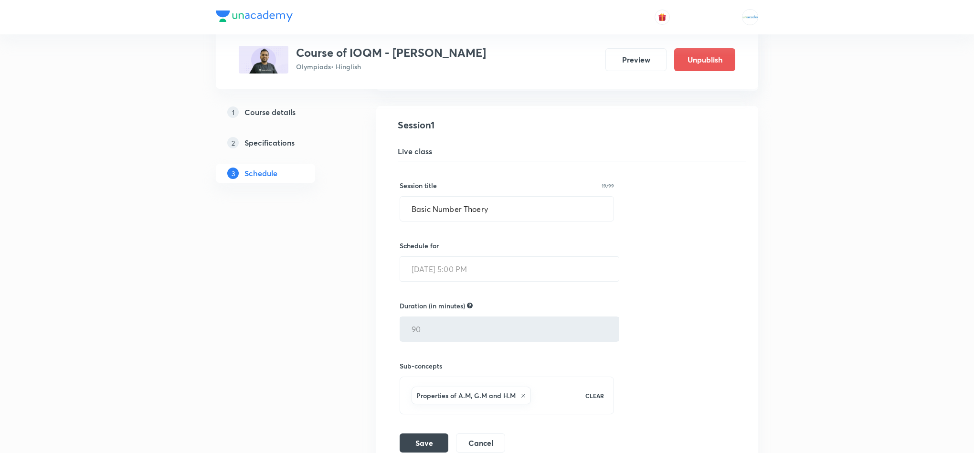
scroll to position [175, 0]
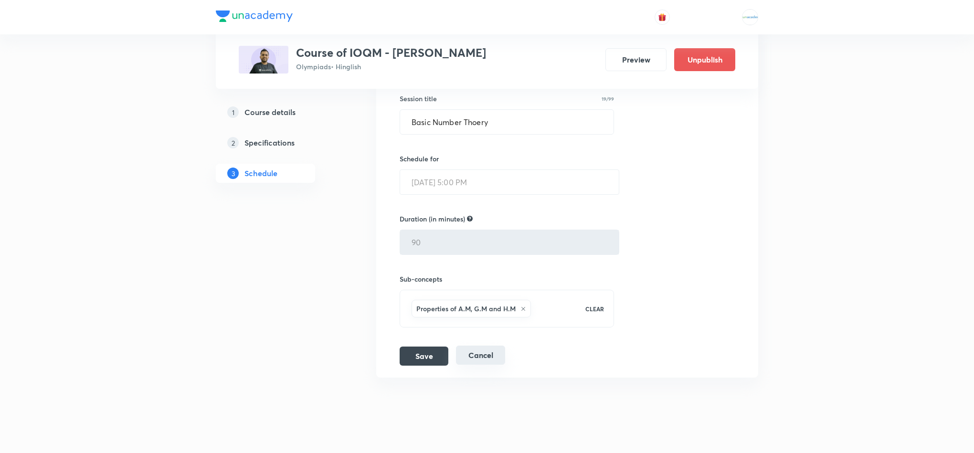
click at [484, 362] on button "Cancel" at bounding box center [480, 355] width 49 height 19
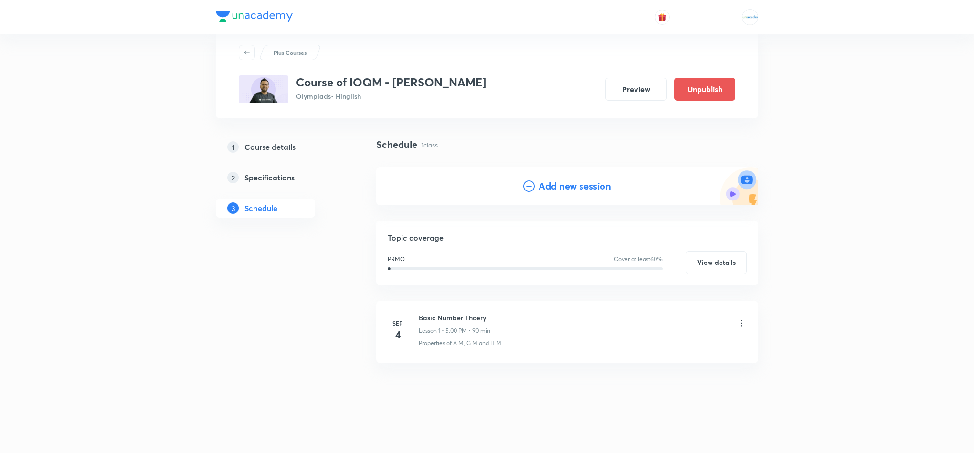
scroll to position [24, 0]
click at [745, 321] on icon at bounding box center [742, 323] width 10 height 10
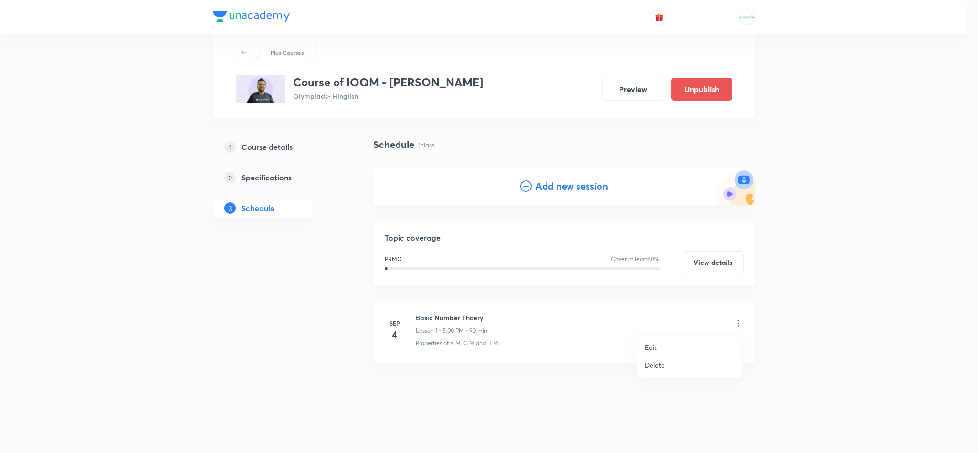
click at [674, 363] on li "Delete" at bounding box center [689, 365] width 105 height 18
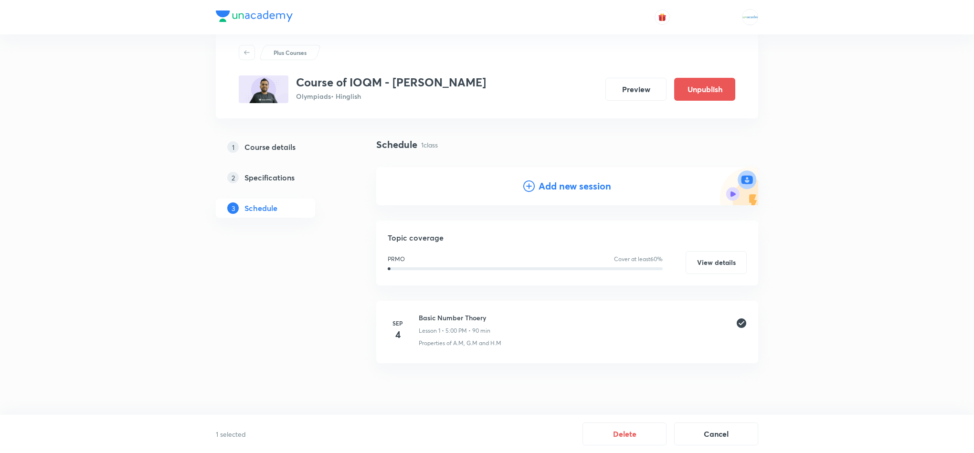
click at [669, 434] on div "1 selected Delete Cancel" at bounding box center [487, 434] width 542 height 23
click at [646, 434] on button "Delete" at bounding box center [624, 433] width 84 height 23
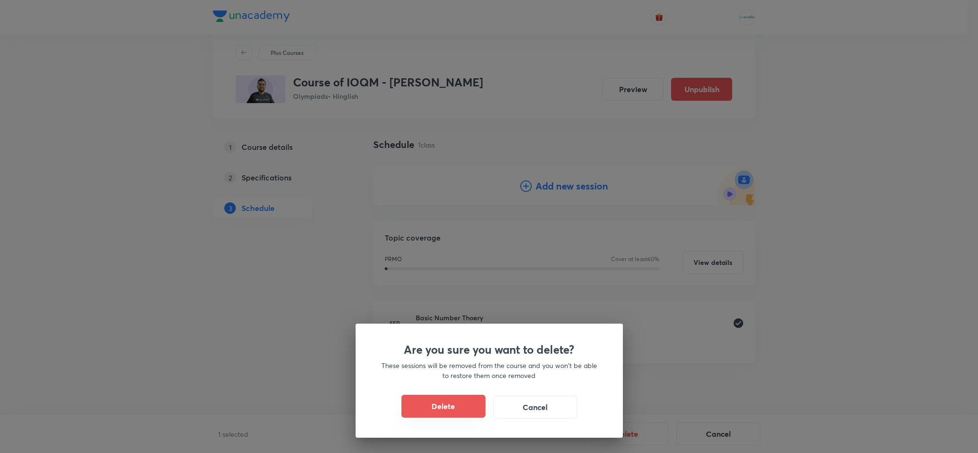
click at [459, 407] on button "Delete" at bounding box center [444, 406] width 84 height 23
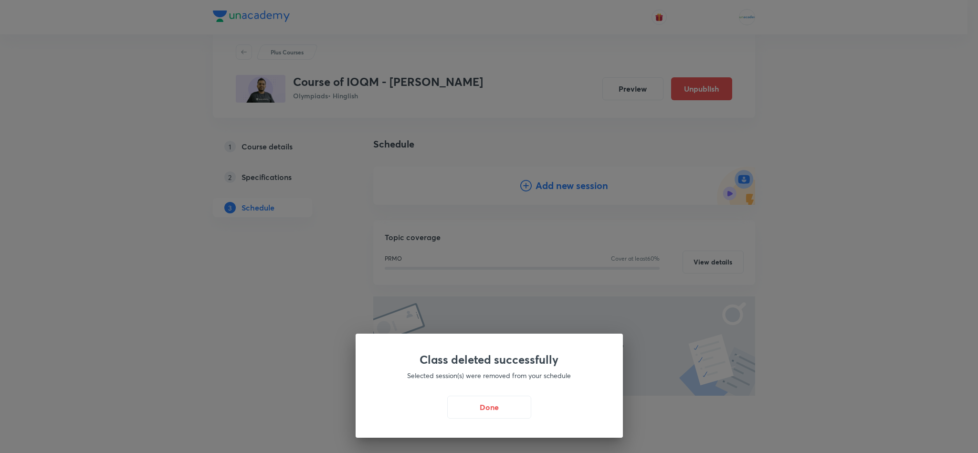
drag, startPoint x: 496, startPoint y: 413, endPoint x: 559, endPoint y: 192, distance: 229.3
click at [559, 192] on div "Class deleted successfully Selected session(s) were removed from your schedule …" at bounding box center [489, 226] width 978 height 453
click at [503, 406] on button "Done" at bounding box center [489, 406] width 84 height 23
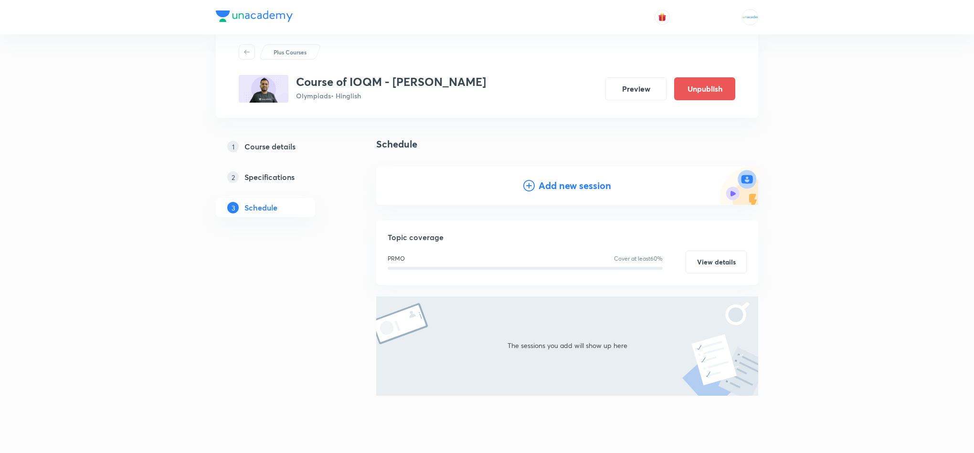
click at [563, 194] on div "Add new session" at bounding box center [567, 186] width 382 height 38
click at [557, 186] on h4 "Add new session" at bounding box center [575, 186] width 73 height 14
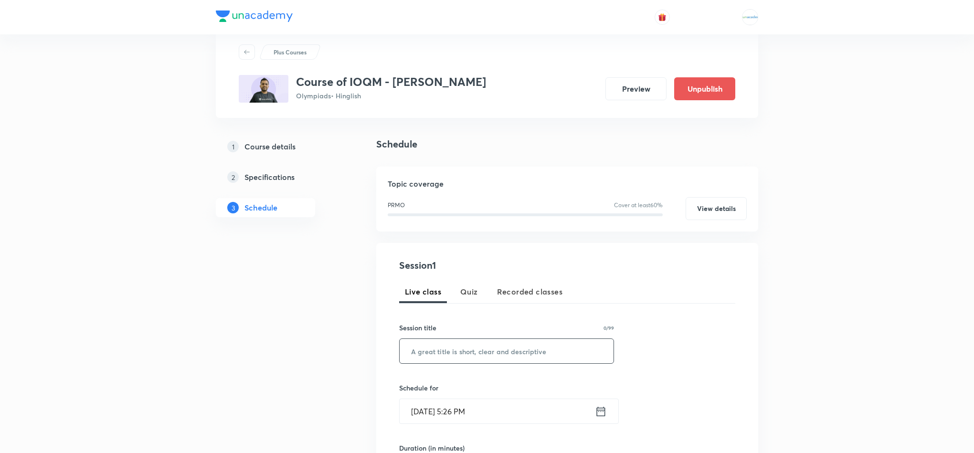
click at [435, 358] on input "text" at bounding box center [507, 351] width 214 height 24
paste input "Basic Number Thoery"
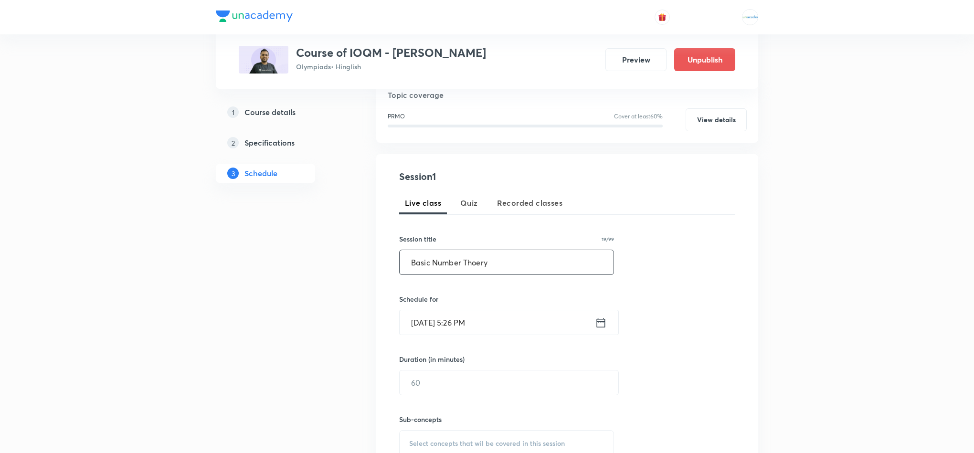
scroll to position [131, 0]
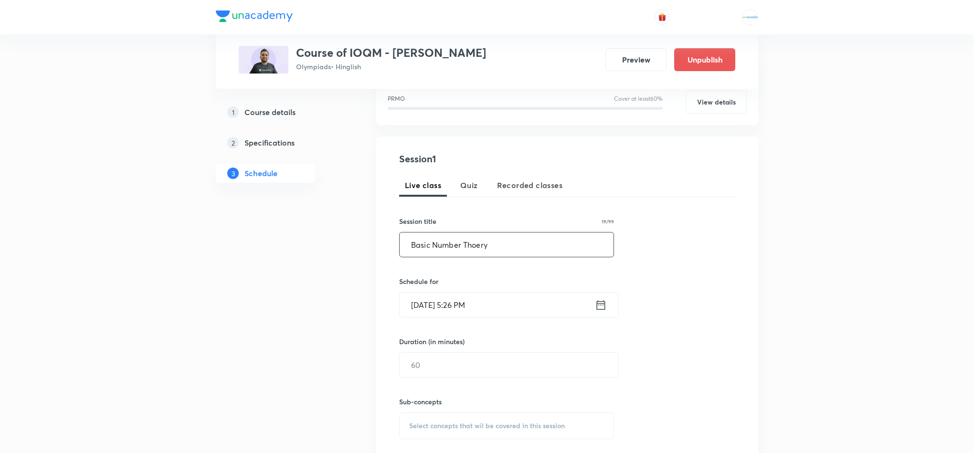
type input "Basic Number Thoery"
click at [602, 309] on icon at bounding box center [601, 304] width 12 height 13
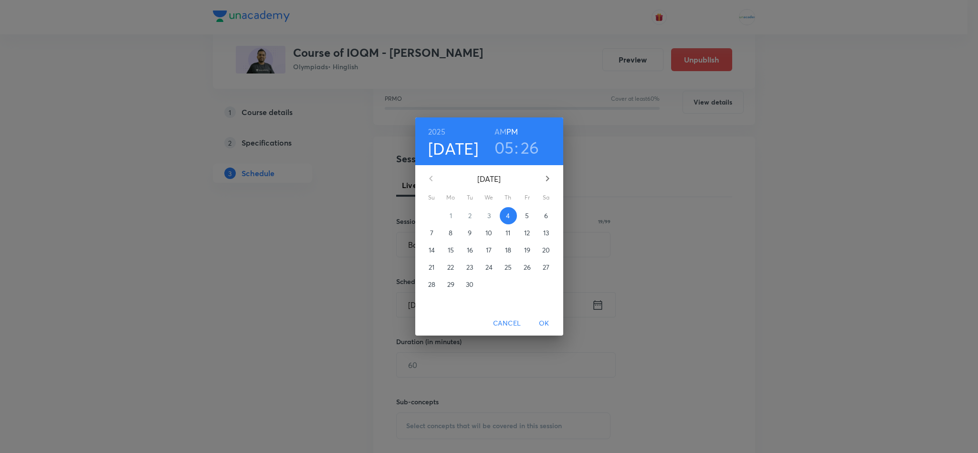
click at [453, 290] on button "29" at bounding box center [451, 284] width 17 height 17
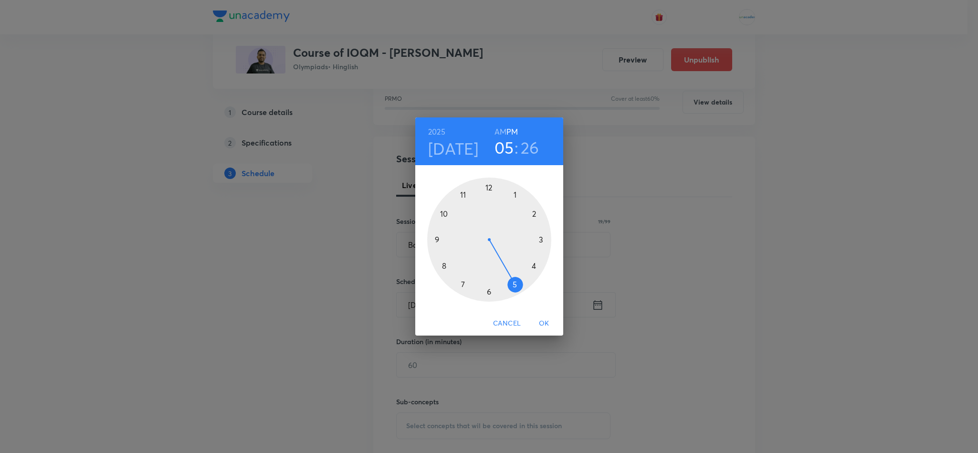
click at [517, 285] on div at bounding box center [489, 240] width 124 height 124
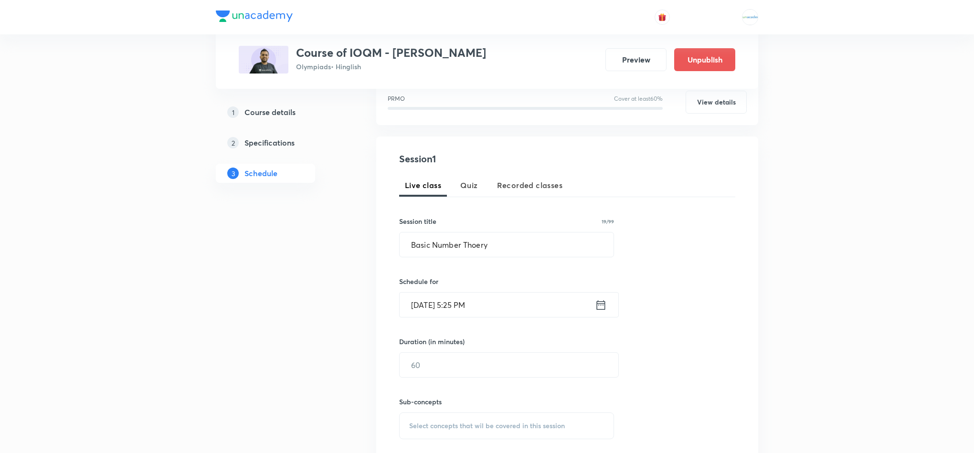
click at [595, 302] on icon at bounding box center [601, 304] width 12 height 13
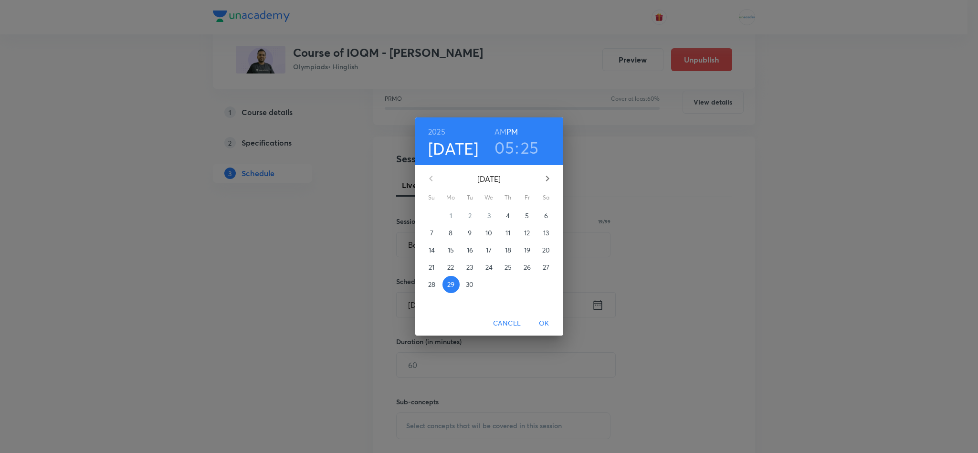
click at [533, 155] on h3 "25" at bounding box center [530, 148] width 18 height 20
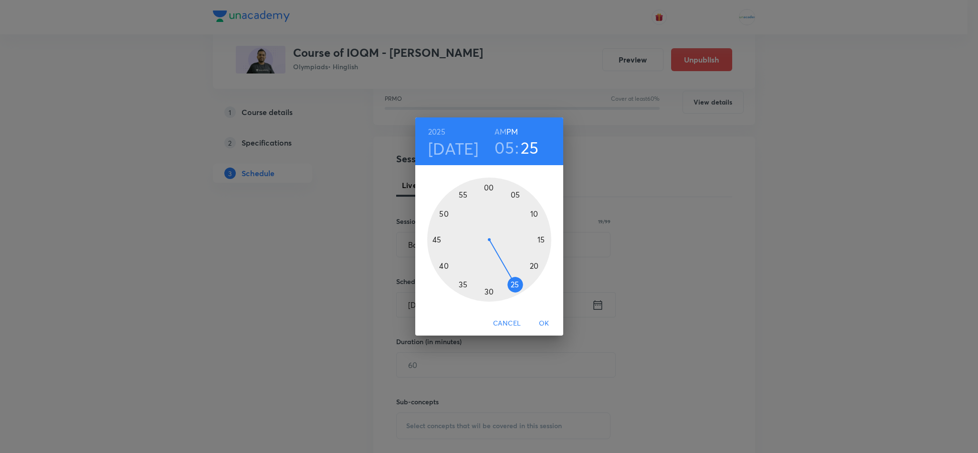
click at [490, 191] on div at bounding box center [489, 240] width 124 height 124
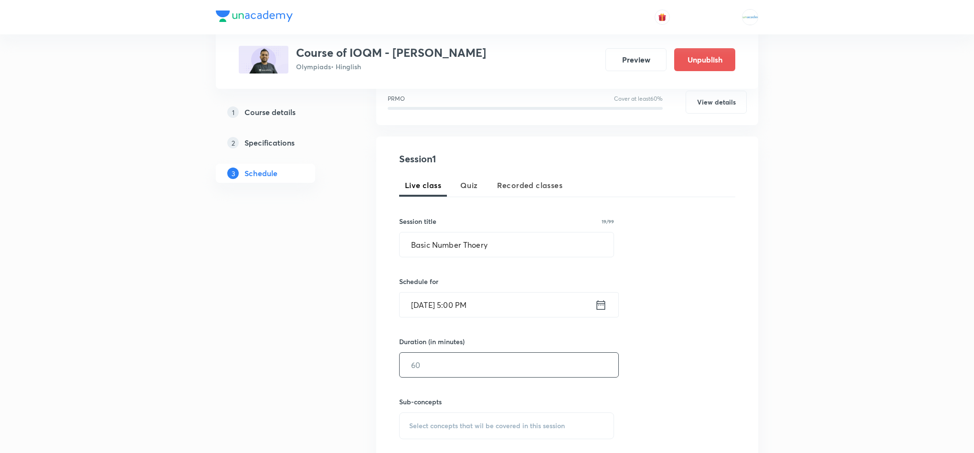
click at [461, 375] on input "text" at bounding box center [509, 365] width 219 height 24
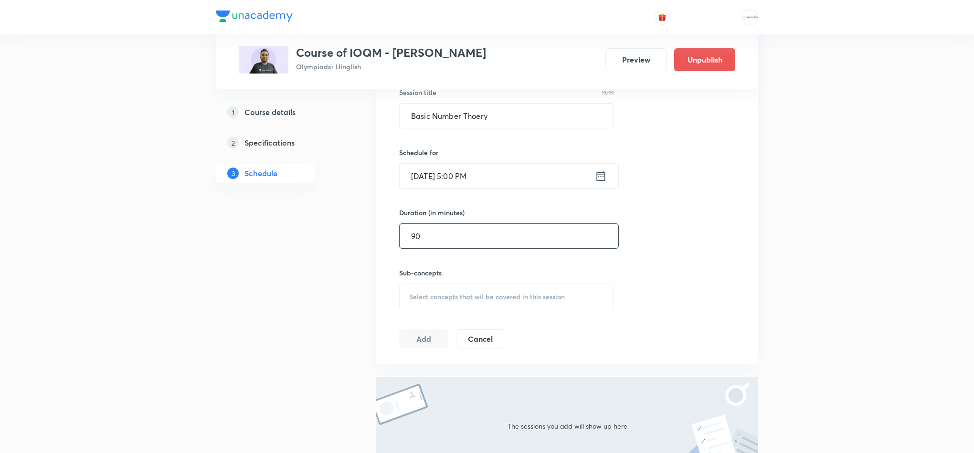
scroll to position [261, 0]
type input "90"
click at [455, 297] on span "Select concepts that wil be covered in this session" at bounding box center [487, 296] width 156 height 8
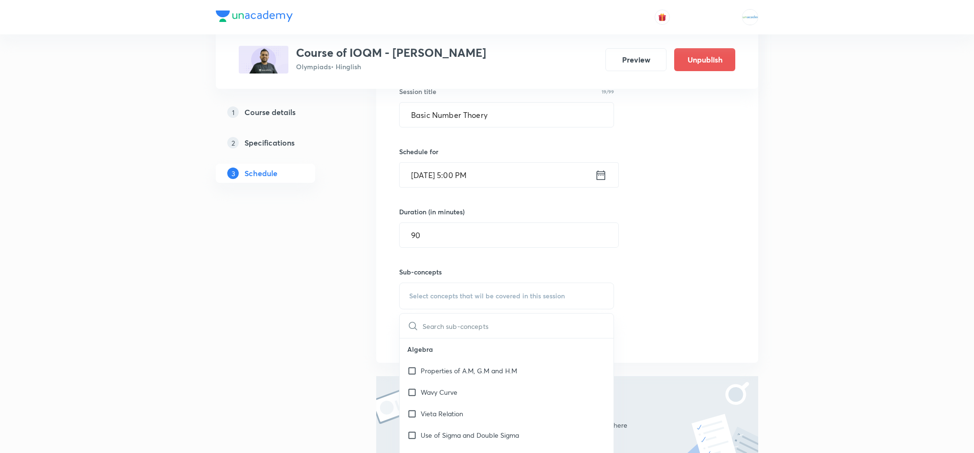
click at [455, 297] on span "Select concepts that wil be covered in this session" at bounding box center [487, 296] width 156 height 8
click at [431, 373] on p "Properties of A.M, G.M and H.M" at bounding box center [469, 371] width 96 height 10
checkbox input "true"
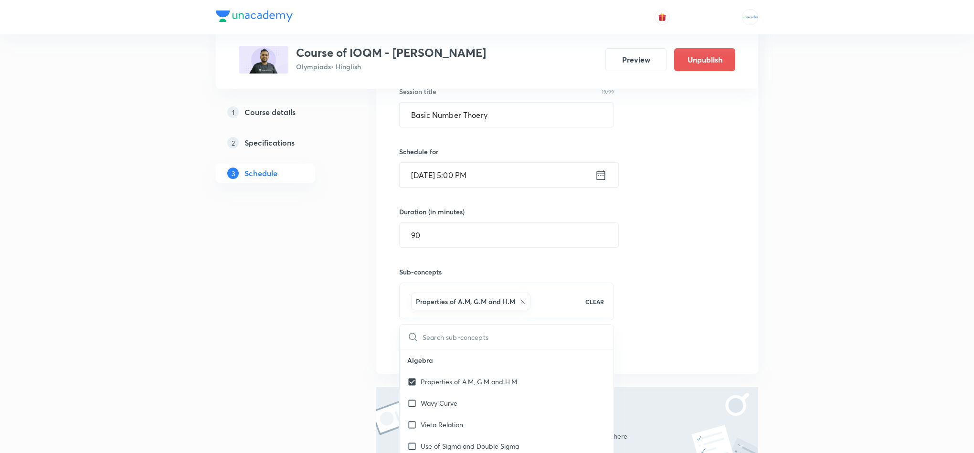
click at [319, 330] on div "1 Course details 2 Specifications 3 Schedule" at bounding box center [281, 224] width 130 height 647
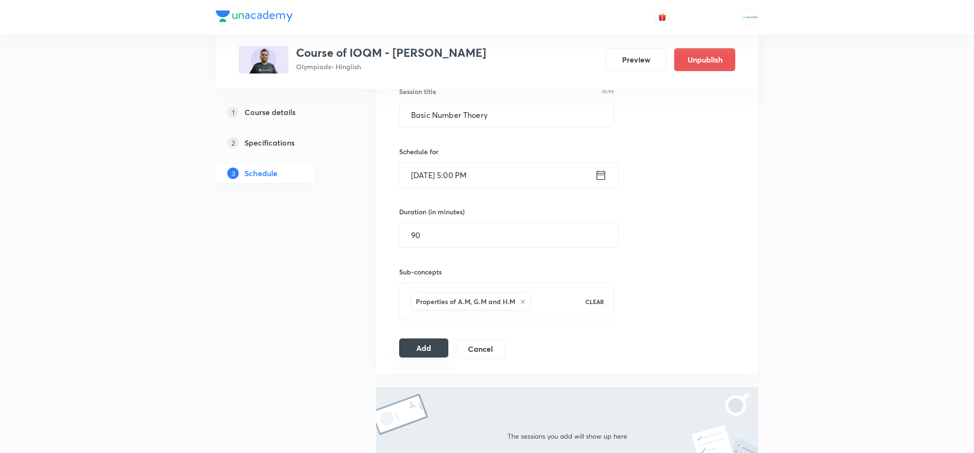
click at [407, 349] on button "Add" at bounding box center [423, 348] width 49 height 19
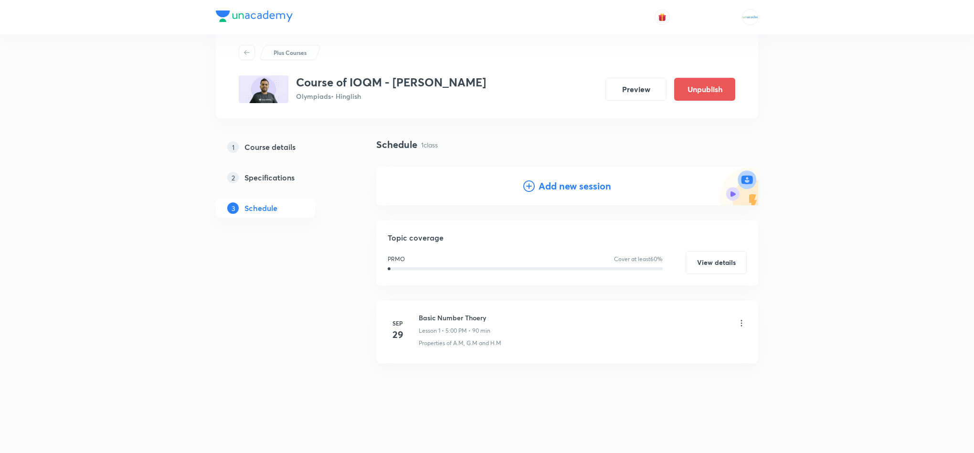
scroll to position [24, 0]
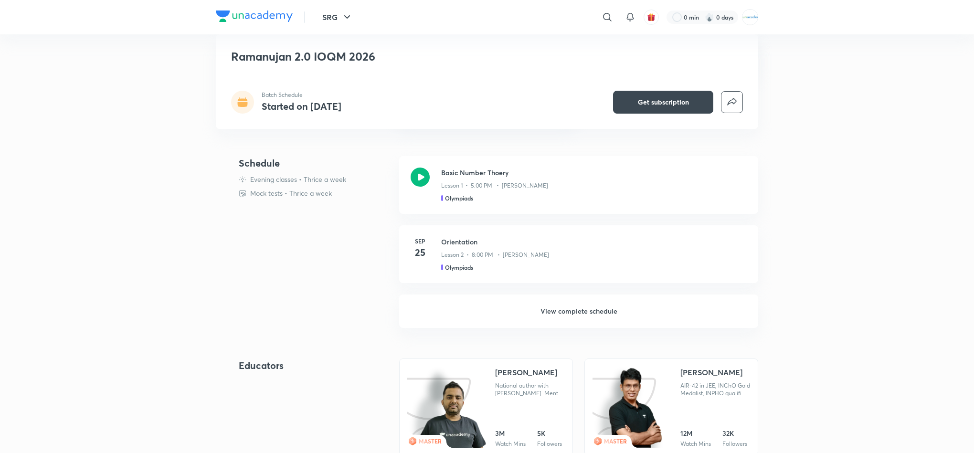
scroll to position [252, 0]
